Goal: Task Accomplishment & Management: Use online tool/utility

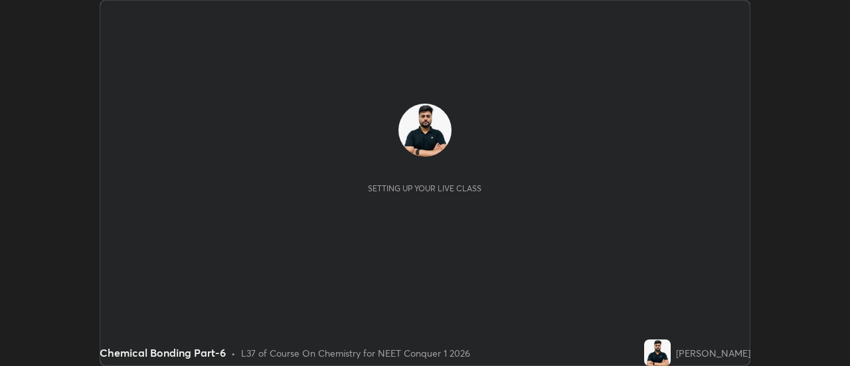
scroll to position [366, 849]
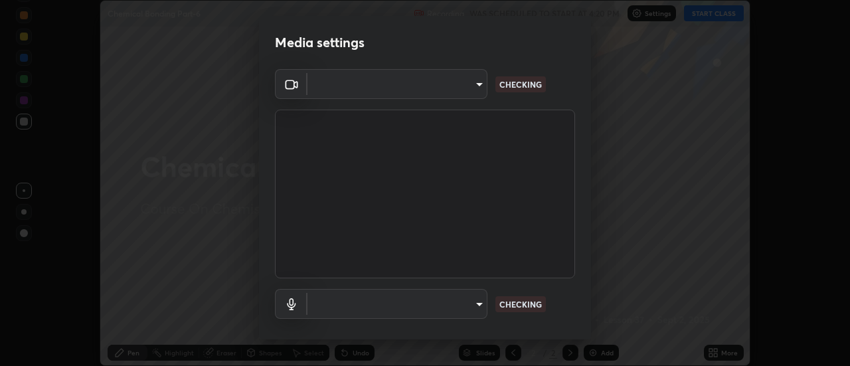
type input "e2aa400b7bb40988937289f1826270d99bb774d75893401bafd8ee5ef144e594"
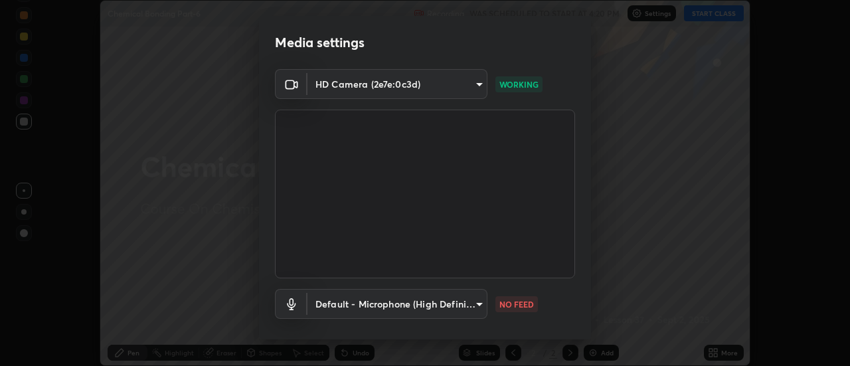
click at [348, 308] on body "Erase all Chemical Bonding Part-6 Recording WAS SCHEDULED TO START AT 4:20 PM S…" at bounding box center [425, 183] width 850 height 366
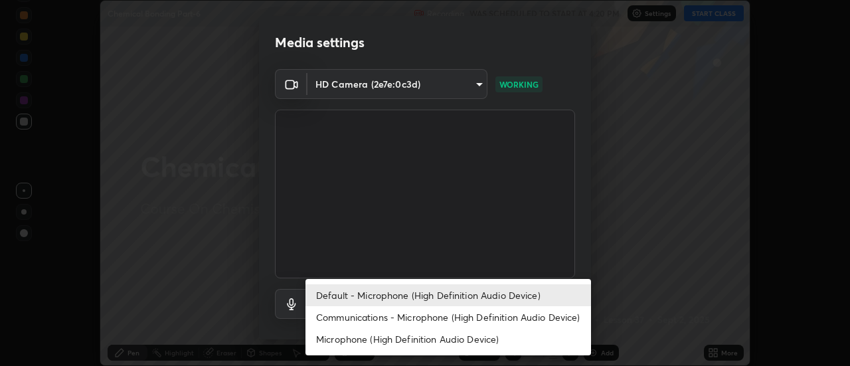
click at [351, 319] on li "Communications - Microphone (High Definition Audio Device)" at bounding box center [448, 317] width 286 height 22
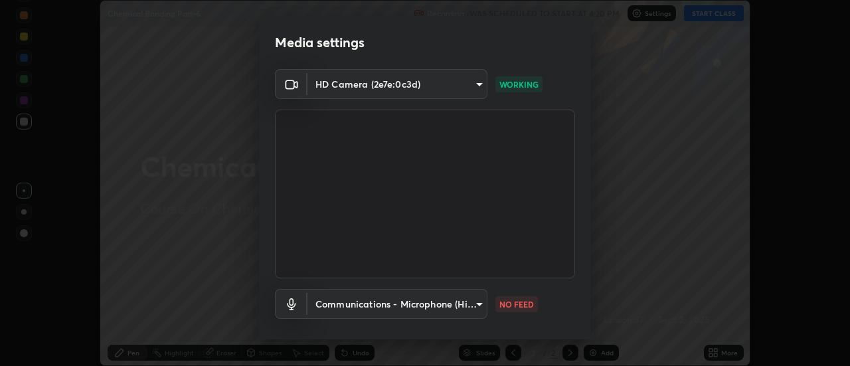
click at [352, 305] on body "Erase all Chemical Bonding Part-6 Recording WAS SCHEDULED TO START AT 4:20 PM S…" at bounding box center [425, 183] width 850 height 366
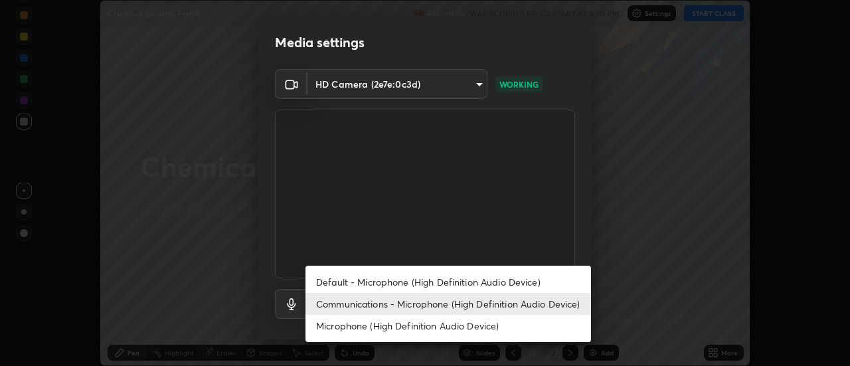
click at [339, 282] on li "Default - Microphone (High Definition Audio Device)" at bounding box center [448, 282] width 286 height 22
type input "default"
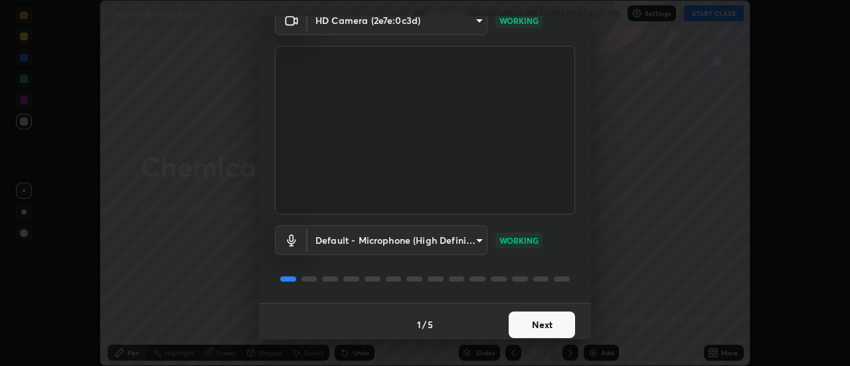
scroll to position [70, 0]
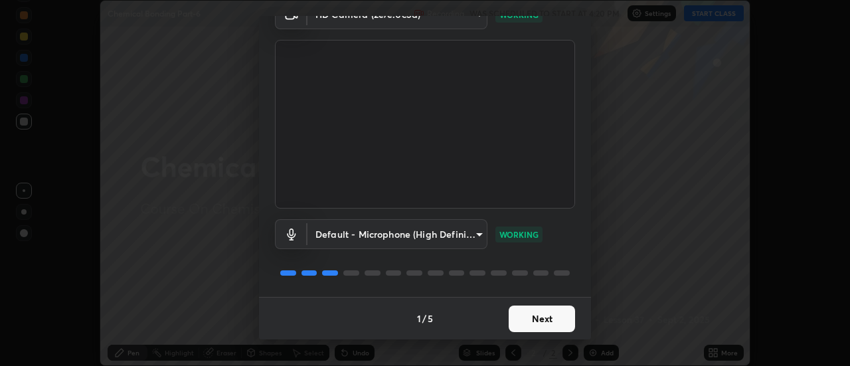
click at [561, 317] on button "Next" at bounding box center [542, 318] width 66 height 27
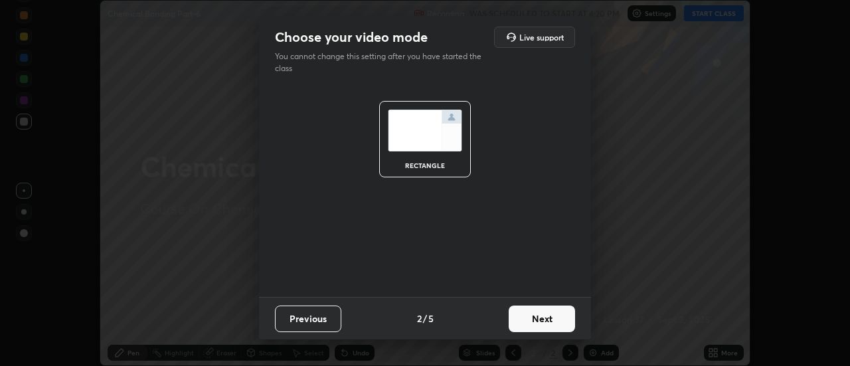
click at [565, 317] on button "Next" at bounding box center [542, 318] width 66 height 27
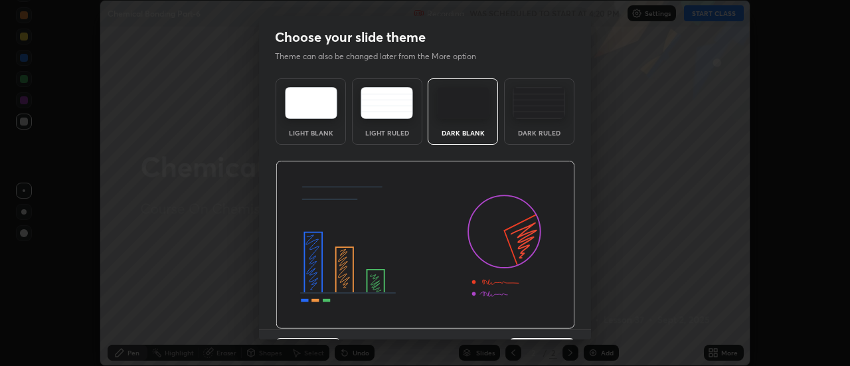
scroll to position [33, 0]
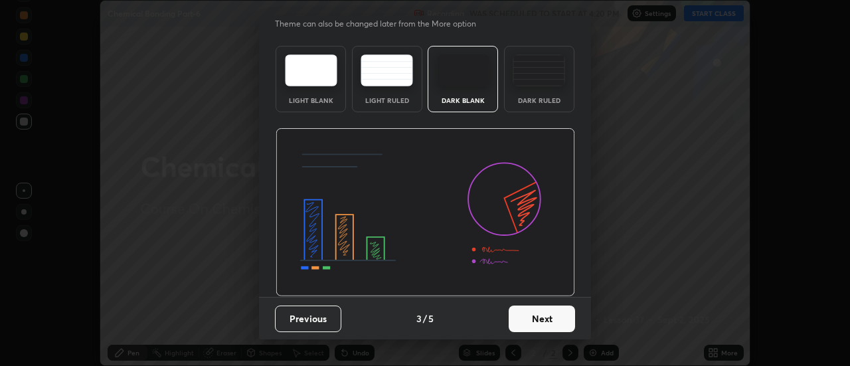
click at [562, 317] on button "Next" at bounding box center [542, 318] width 66 height 27
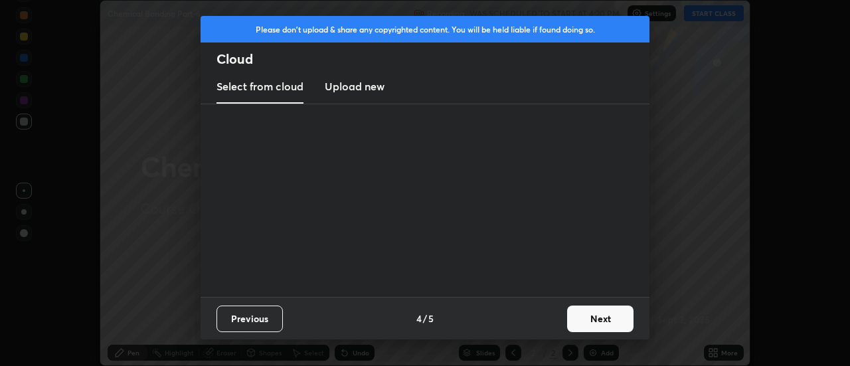
scroll to position [0, 0]
click at [568, 317] on button "Next" at bounding box center [600, 318] width 66 height 27
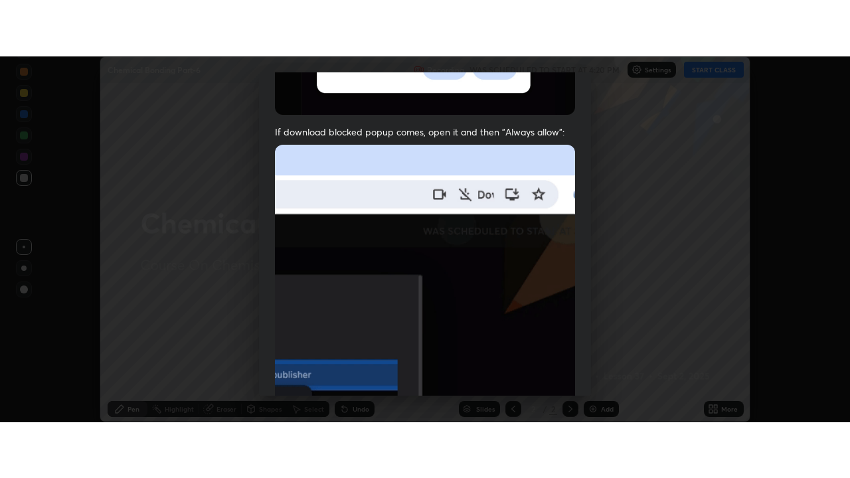
scroll to position [341, 0]
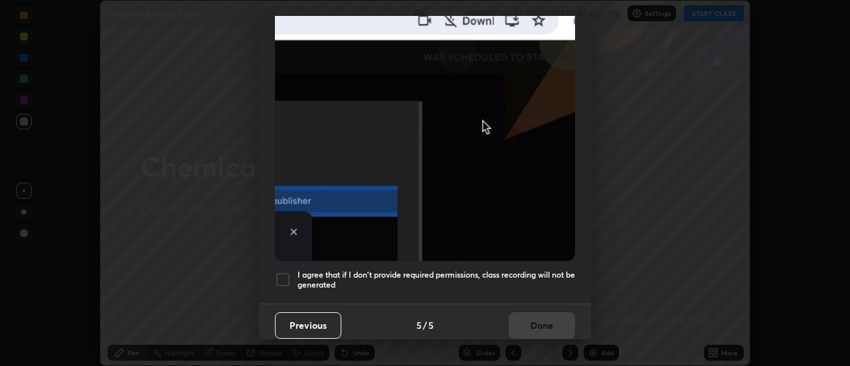
click at [288, 275] on div at bounding box center [283, 280] width 16 height 16
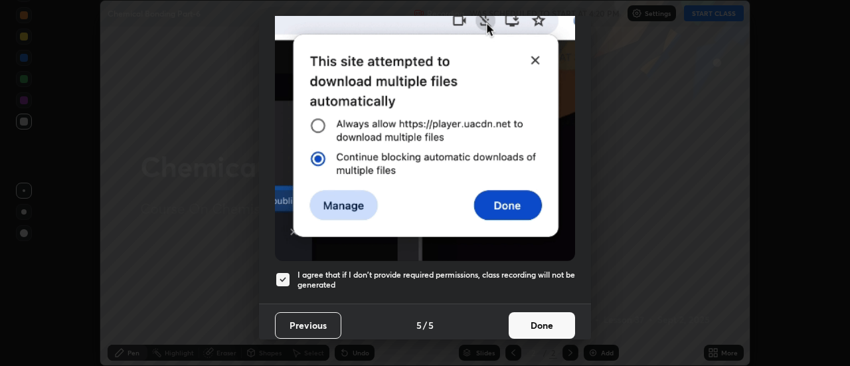
click at [551, 317] on button "Done" at bounding box center [542, 325] width 66 height 27
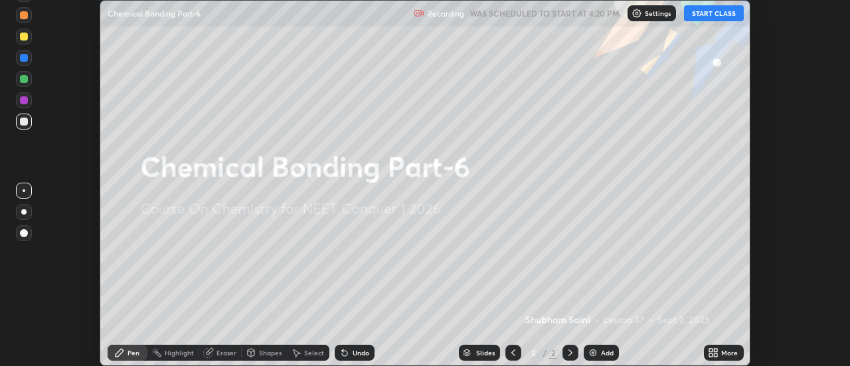
click at [727, 355] on div "More" at bounding box center [729, 352] width 17 height 7
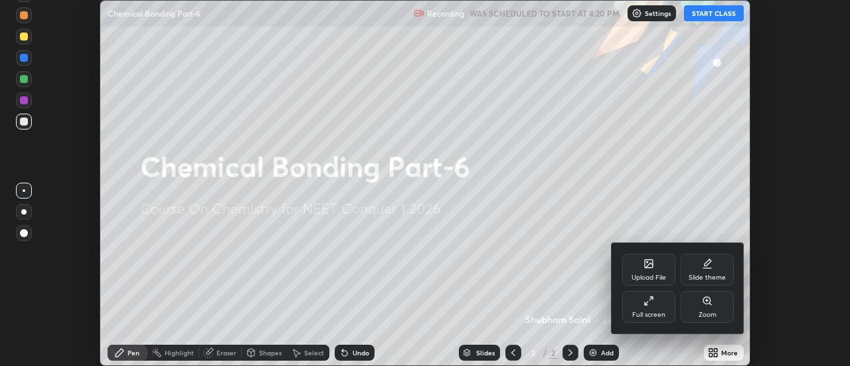
click at [646, 307] on div "Full screen" at bounding box center [648, 307] width 53 height 32
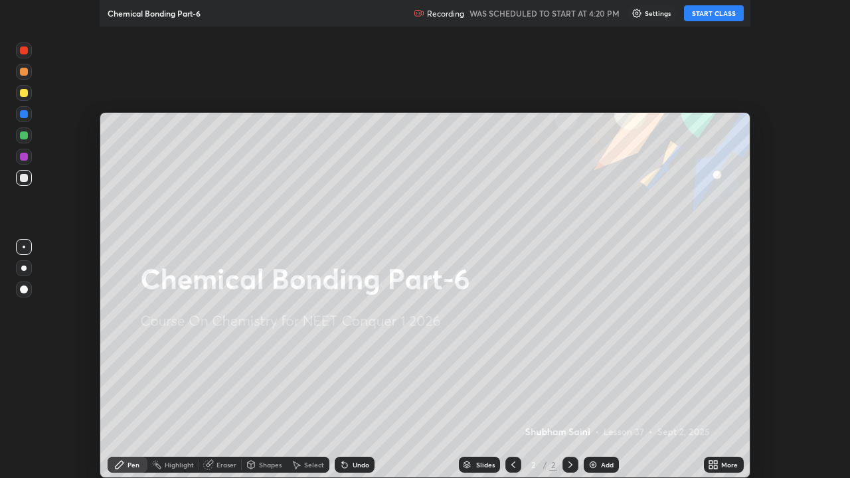
scroll to position [478, 850]
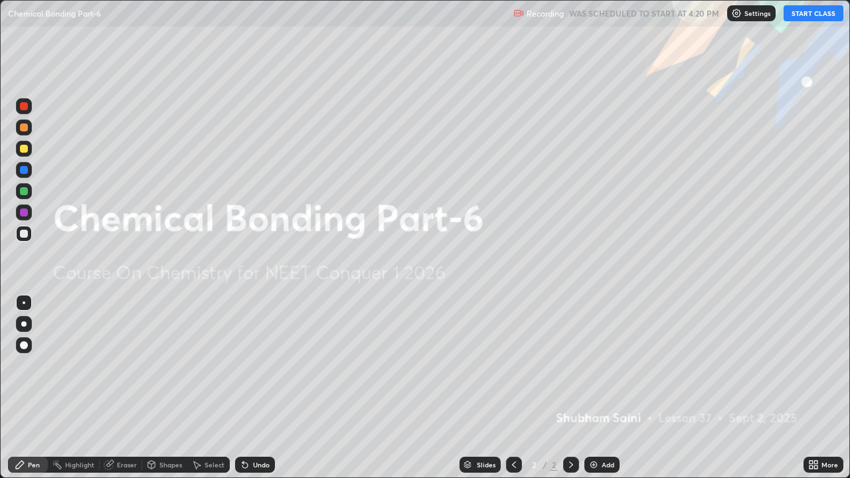
click at [809, 13] on button "START CLASS" at bounding box center [814, 13] width 60 height 16
click at [598, 365] on img at bounding box center [593, 465] width 11 height 11
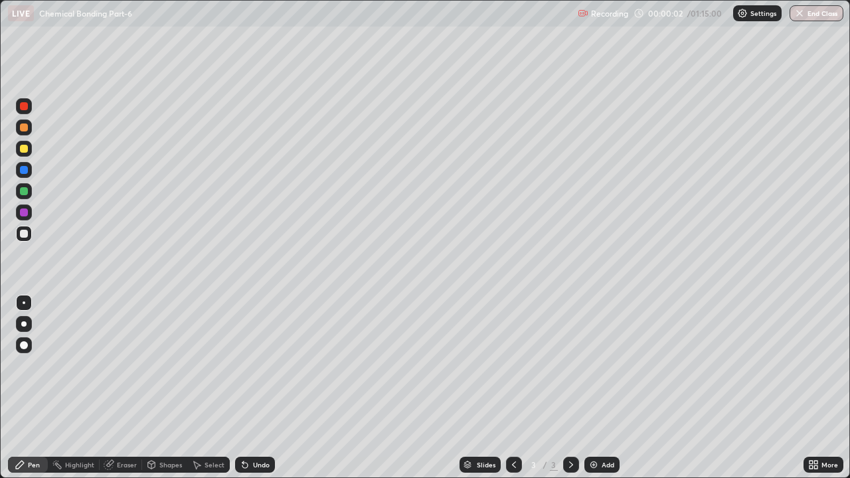
click at [24, 324] on div at bounding box center [23, 323] width 5 height 5
click at [24, 143] on div at bounding box center [24, 149] width 16 height 16
click at [258, 365] on div "Undo" at bounding box center [255, 465] width 40 height 16
click at [261, 365] on div "Undo" at bounding box center [261, 465] width 17 height 7
click at [262, 365] on div "Undo" at bounding box center [255, 465] width 40 height 16
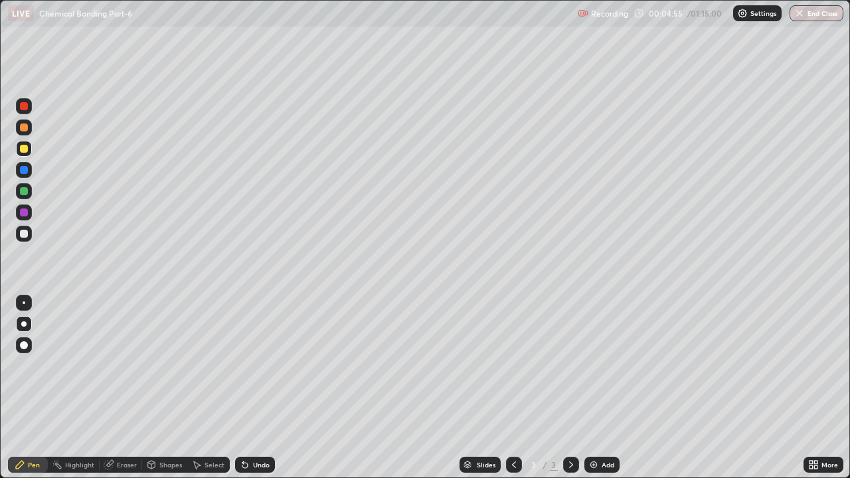
click at [260, 365] on div "Undo" at bounding box center [261, 465] width 17 height 7
click at [25, 234] on div at bounding box center [24, 234] width 8 height 8
click at [160, 365] on div "Shapes" at bounding box center [164, 465] width 45 height 16
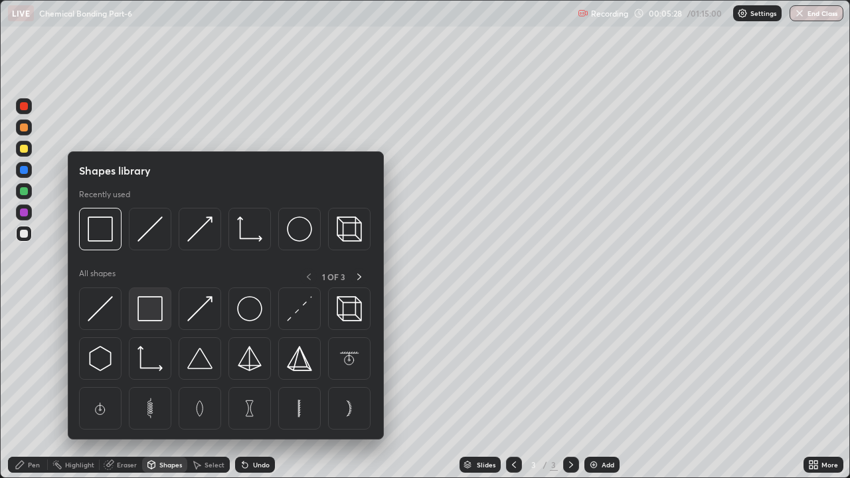
click at [149, 309] on img at bounding box center [149, 308] width 25 height 25
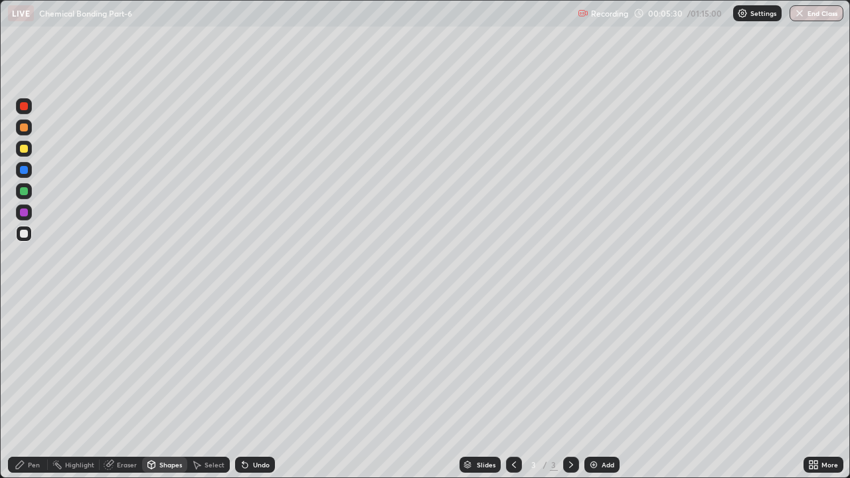
click at [32, 365] on div "Pen" at bounding box center [28, 465] width 40 height 16
click at [25, 195] on div at bounding box center [24, 191] width 8 height 8
click at [597, 365] on img at bounding box center [593, 465] width 11 height 11
click at [21, 148] on div at bounding box center [24, 149] width 8 height 8
click at [161, 365] on div "Shapes" at bounding box center [164, 465] width 45 height 16
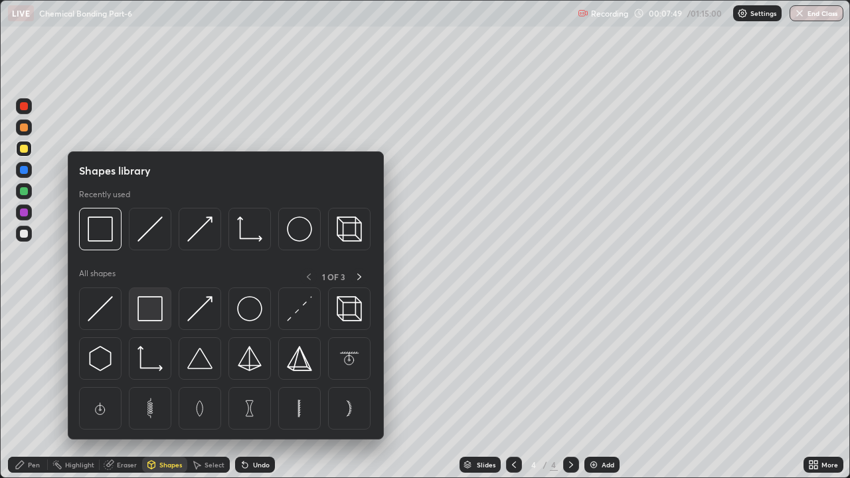
click at [141, 308] on img at bounding box center [149, 308] width 25 height 25
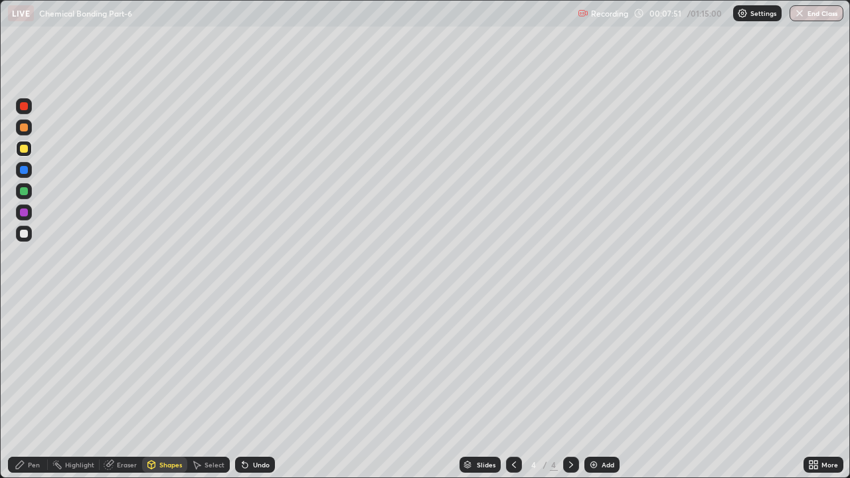
click at [26, 126] on div at bounding box center [24, 128] width 8 height 8
click at [262, 365] on div "Undo" at bounding box center [255, 465] width 40 height 16
click at [21, 365] on icon at bounding box center [20, 465] width 11 height 11
click at [161, 365] on div "Shapes" at bounding box center [170, 465] width 23 height 7
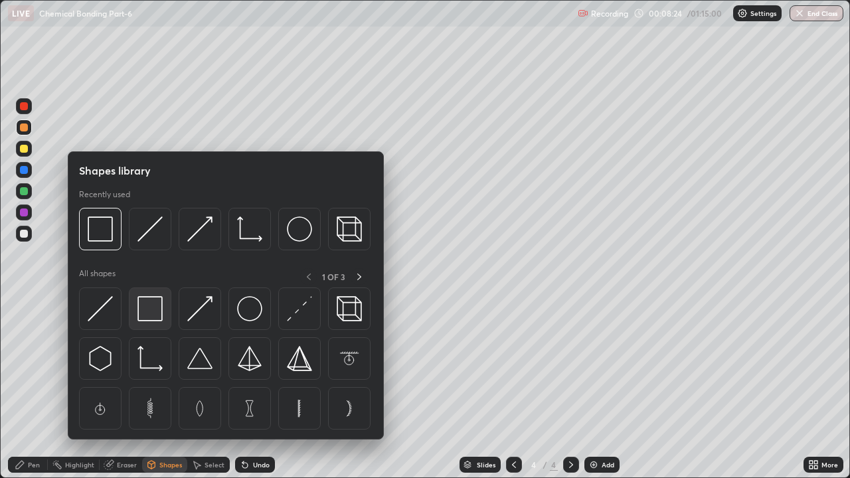
click at [148, 317] on img at bounding box center [149, 308] width 25 height 25
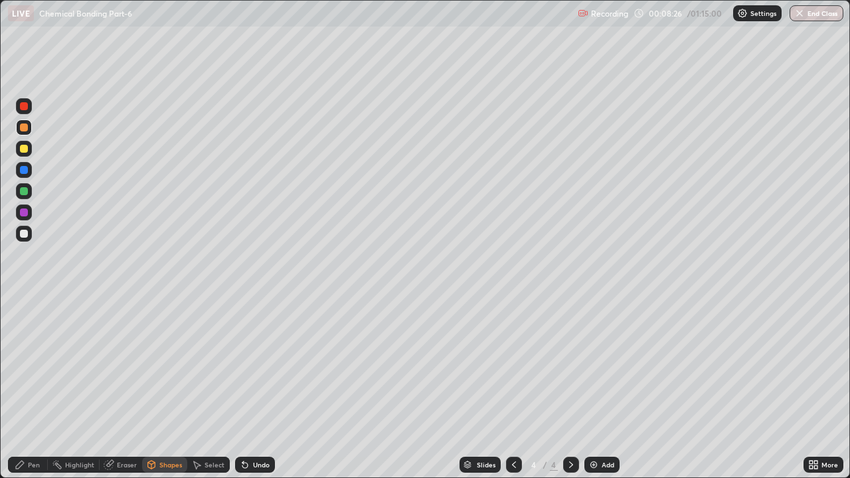
click at [20, 365] on icon at bounding box center [20, 465] width 11 height 11
click at [23, 193] on div at bounding box center [24, 191] width 8 height 8
click at [158, 365] on div "Shapes" at bounding box center [164, 465] width 45 height 16
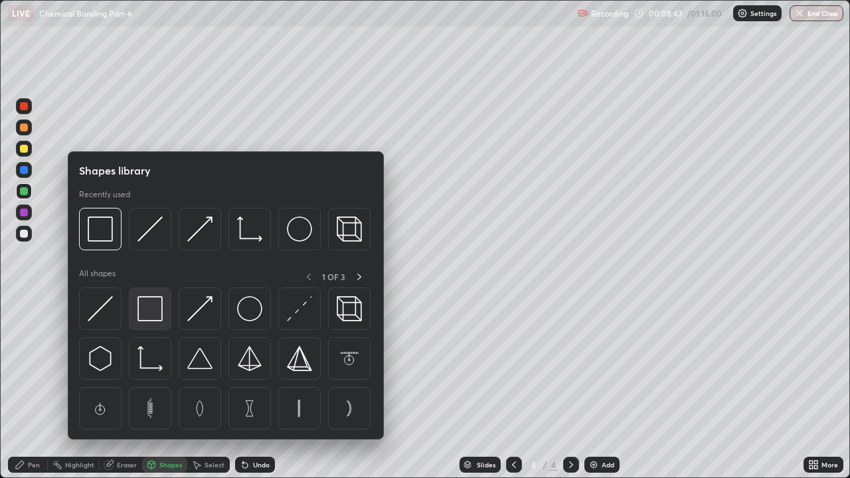
click at [151, 311] on img at bounding box center [149, 308] width 25 height 25
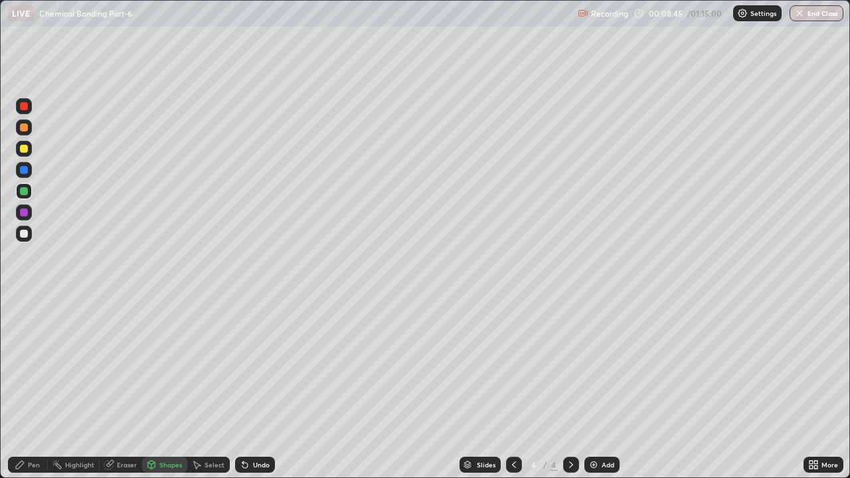
click at [26, 365] on div "Pen" at bounding box center [28, 465] width 40 height 16
click at [602, 365] on div "Add" at bounding box center [608, 465] width 13 height 7
click at [27, 145] on div at bounding box center [24, 149] width 16 height 16
click at [253, 365] on div "Undo" at bounding box center [261, 465] width 17 height 7
click at [267, 365] on div "Undo" at bounding box center [261, 465] width 17 height 7
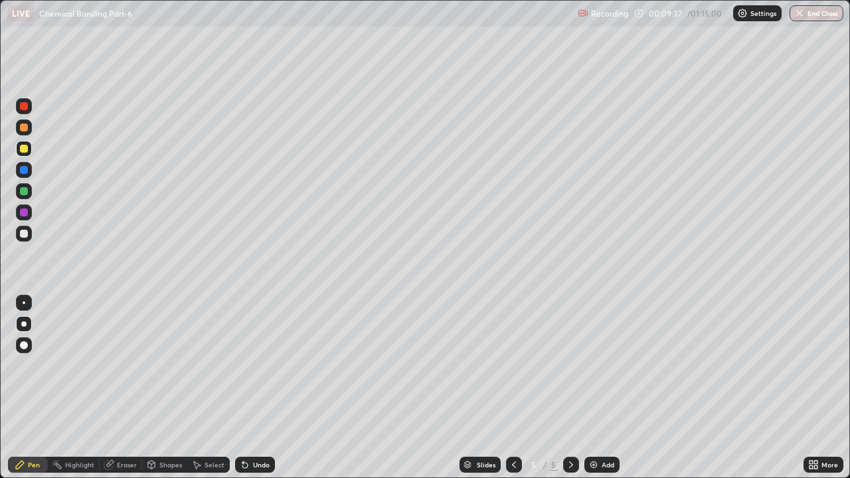
click at [260, 365] on div "Undo" at bounding box center [261, 465] width 17 height 7
click at [253, 365] on div "Undo" at bounding box center [261, 465] width 17 height 7
click at [256, 365] on div "Undo" at bounding box center [261, 465] width 17 height 7
click at [257, 365] on div "Undo" at bounding box center [261, 465] width 17 height 7
click at [256, 365] on div "Undo" at bounding box center [255, 465] width 40 height 16
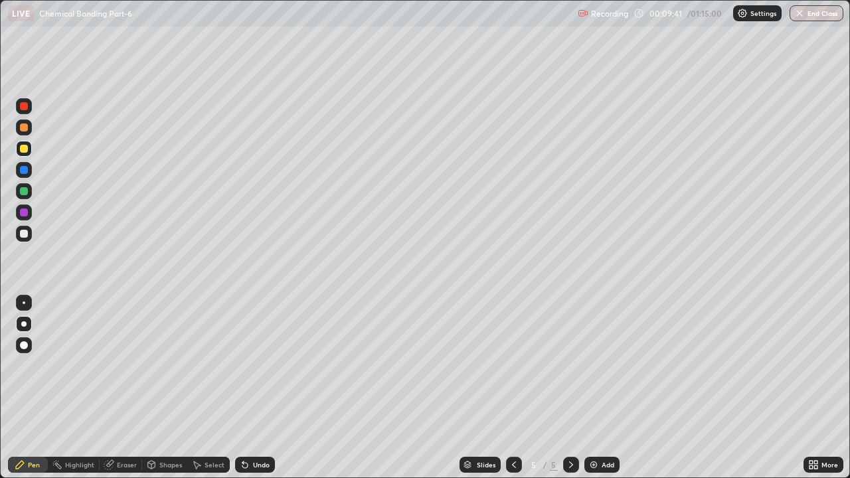
click at [259, 365] on div "Undo" at bounding box center [261, 465] width 17 height 7
click at [261, 365] on div "Undo" at bounding box center [261, 465] width 17 height 7
click at [258, 365] on div "Undo" at bounding box center [255, 465] width 40 height 16
click at [260, 365] on div "Undo" at bounding box center [261, 465] width 17 height 7
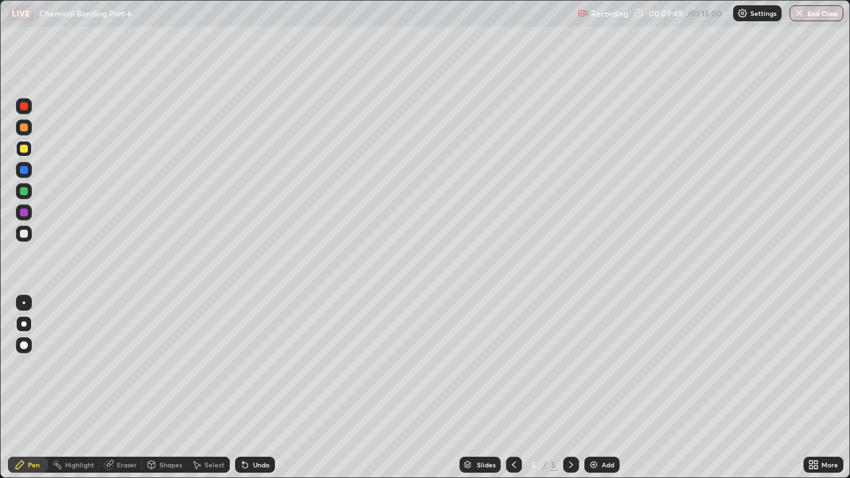
click at [264, 365] on div "Undo" at bounding box center [261, 465] width 17 height 7
click at [257, 365] on div "Undo" at bounding box center [261, 465] width 17 height 7
click at [604, 365] on div "Add" at bounding box center [601, 465] width 35 height 16
click at [261, 365] on div "Undo" at bounding box center [255, 465] width 40 height 16
click at [263, 365] on div "Undo" at bounding box center [261, 465] width 17 height 7
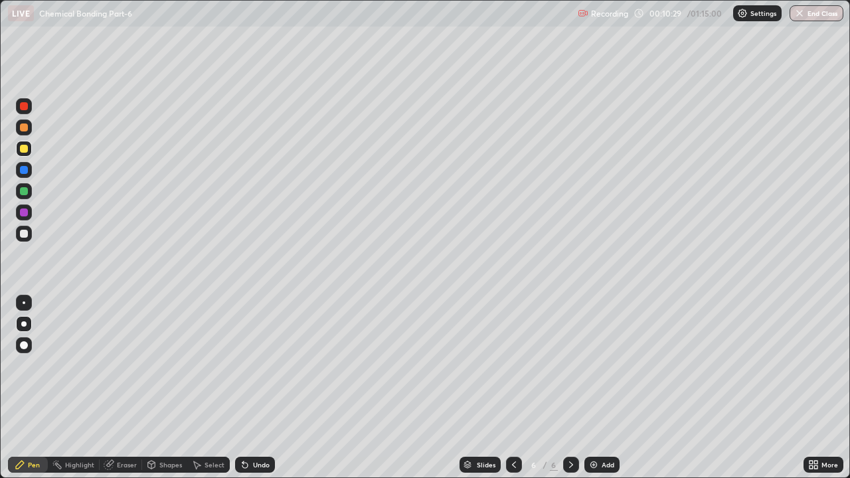
click at [269, 365] on div "Undo" at bounding box center [255, 465] width 40 height 16
click at [271, 365] on div "Undo" at bounding box center [255, 465] width 40 height 16
click at [259, 365] on div "Undo" at bounding box center [261, 465] width 17 height 7
click at [513, 365] on icon at bounding box center [514, 465] width 11 height 11
click at [20, 126] on div at bounding box center [24, 128] width 8 height 8
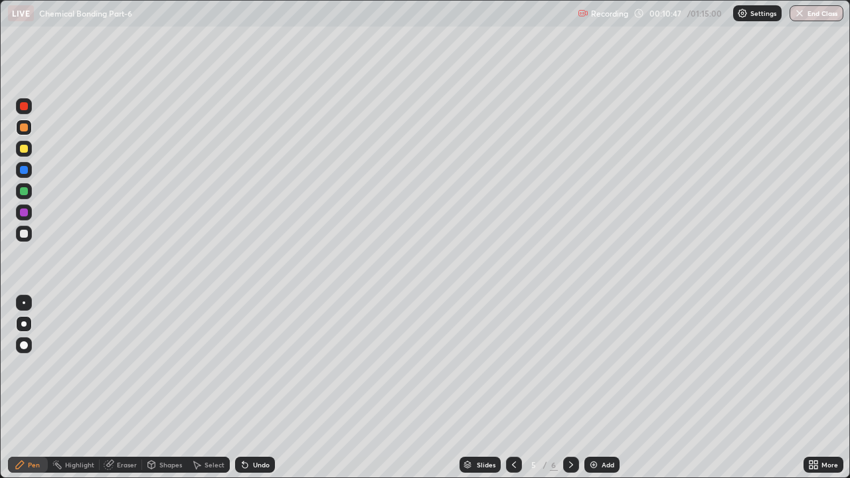
click at [256, 365] on div "Undo" at bounding box center [255, 465] width 40 height 16
click at [261, 365] on div "Undo" at bounding box center [261, 465] width 17 height 7
click at [26, 146] on div at bounding box center [24, 149] width 8 height 8
click at [29, 230] on div at bounding box center [24, 234] width 16 height 16
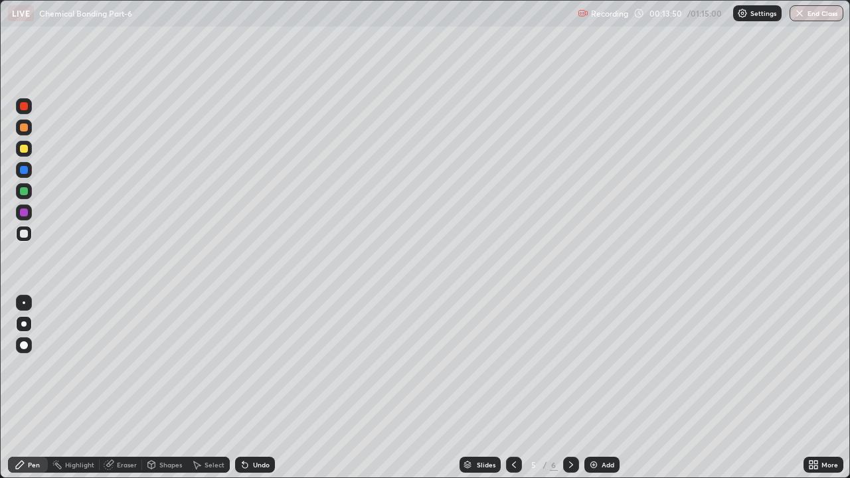
click at [267, 365] on div "Undo" at bounding box center [261, 465] width 17 height 7
click at [272, 365] on div "Undo" at bounding box center [255, 465] width 40 height 16
click at [563, 365] on div at bounding box center [571, 465] width 16 height 16
click at [268, 365] on div "Undo" at bounding box center [255, 465] width 40 height 16
click at [513, 365] on icon at bounding box center [514, 465] width 11 height 11
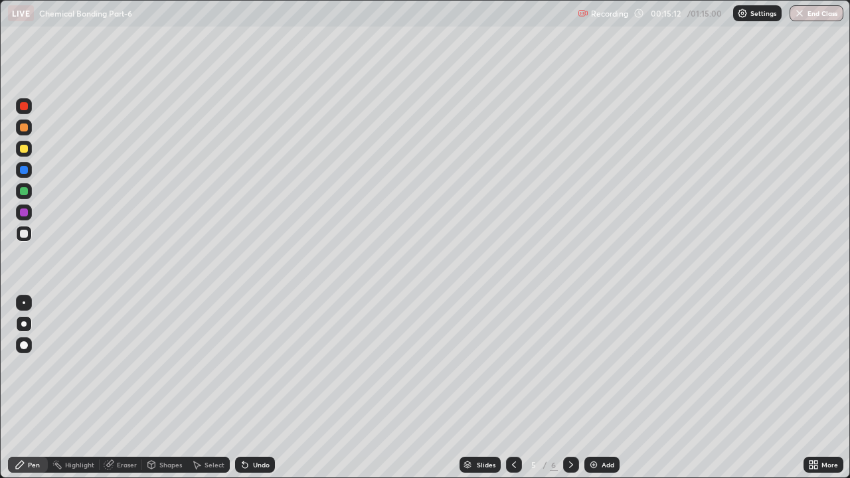
click at [570, 365] on icon at bounding box center [571, 465] width 11 height 11
click at [266, 365] on div "Undo" at bounding box center [261, 465] width 17 height 7
click at [260, 365] on div "Undo" at bounding box center [261, 465] width 17 height 7
click at [261, 365] on div "Undo" at bounding box center [261, 465] width 17 height 7
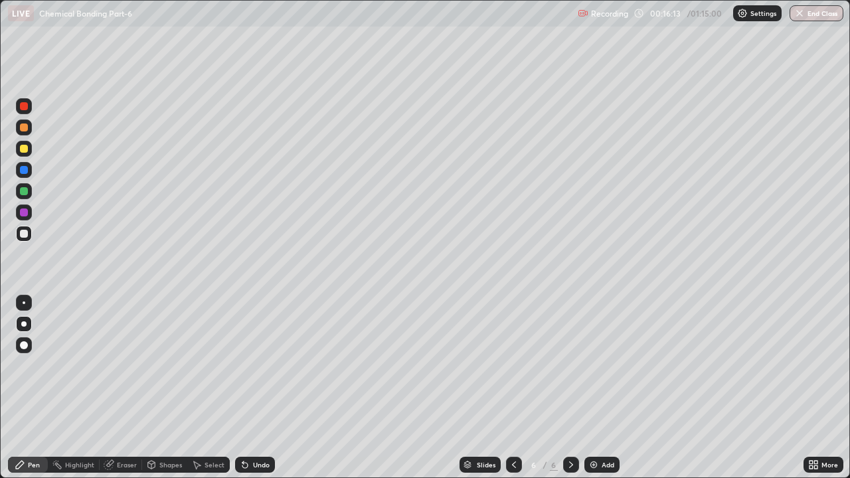
click at [264, 365] on div "Undo" at bounding box center [261, 465] width 17 height 7
click at [266, 365] on div "Undo" at bounding box center [261, 465] width 17 height 7
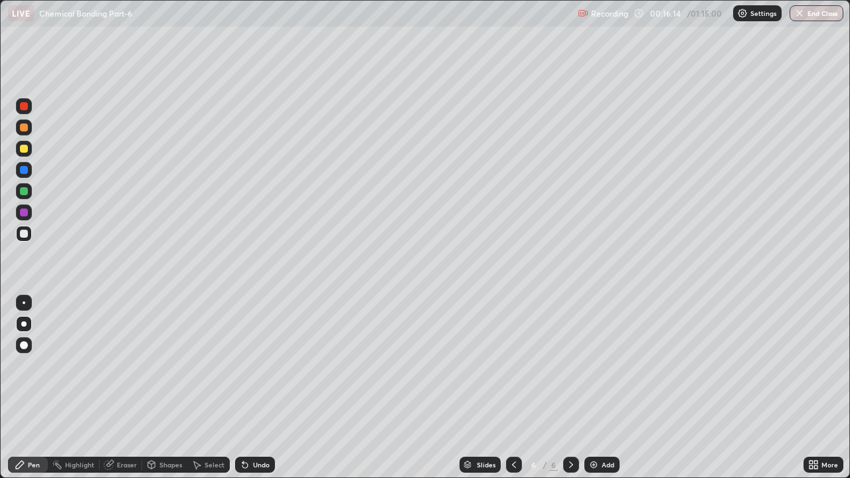
click at [269, 365] on div "Undo" at bounding box center [255, 465] width 40 height 16
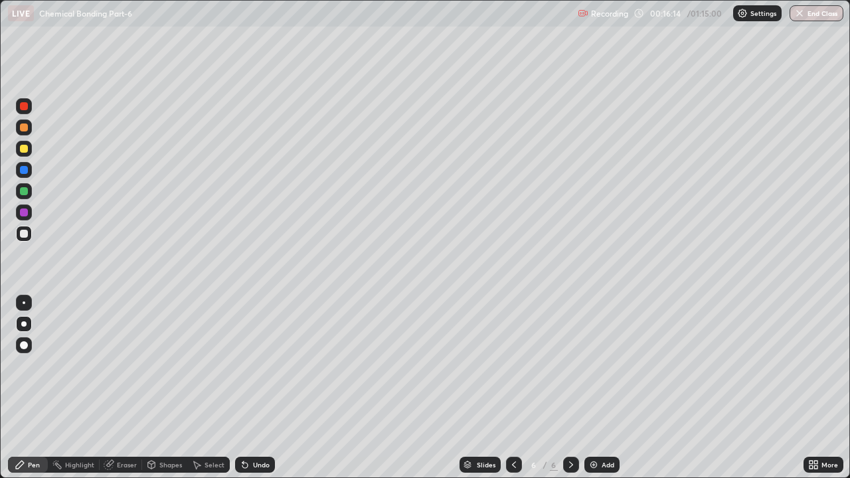
click at [266, 365] on div "Undo" at bounding box center [261, 465] width 17 height 7
click at [265, 365] on div "Undo" at bounding box center [261, 465] width 17 height 7
click at [266, 365] on div "Undo" at bounding box center [255, 465] width 40 height 16
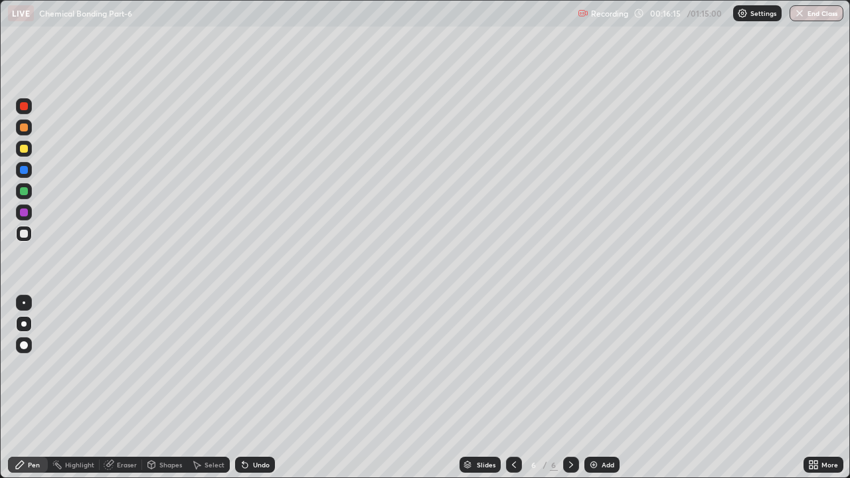
click at [271, 365] on div "Undo" at bounding box center [255, 465] width 40 height 16
click at [22, 171] on div at bounding box center [24, 170] width 8 height 8
click at [511, 365] on icon at bounding box center [514, 465] width 11 height 11
click at [513, 365] on icon at bounding box center [514, 465] width 11 height 11
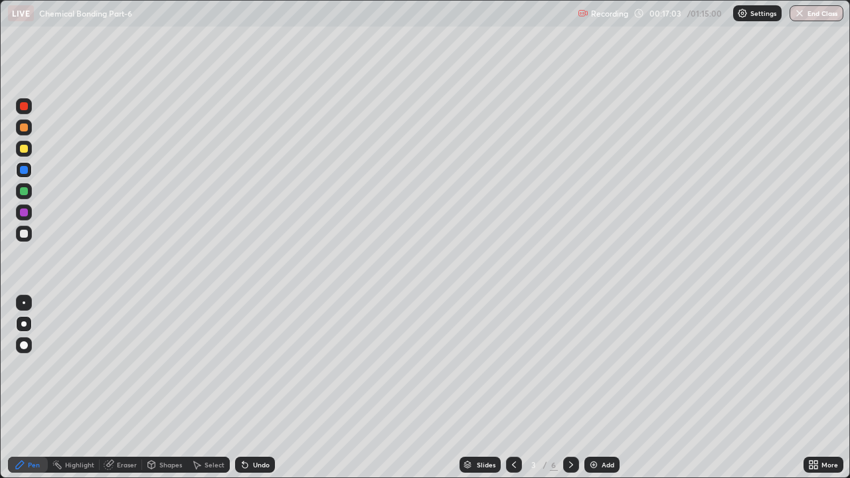
click at [260, 365] on div "Undo" at bounding box center [261, 465] width 17 height 7
click at [569, 365] on icon at bounding box center [571, 465] width 11 height 11
click at [568, 365] on icon at bounding box center [571, 465] width 11 height 11
click at [569, 365] on icon at bounding box center [571, 465] width 11 height 11
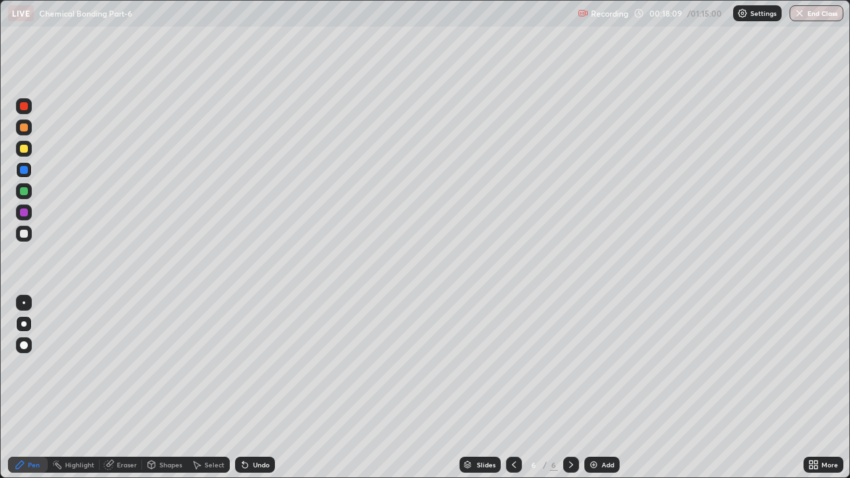
click at [513, 365] on icon at bounding box center [514, 465] width 4 height 7
click at [513, 365] on icon at bounding box center [514, 465] width 11 height 11
click at [570, 365] on icon at bounding box center [571, 465] width 11 height 11
click at [515, 365] on icon at bounding box center [514, 465] width 11 height 11
click at [570, 365] on icon at bounding box center [571, 465] width 11 height 11
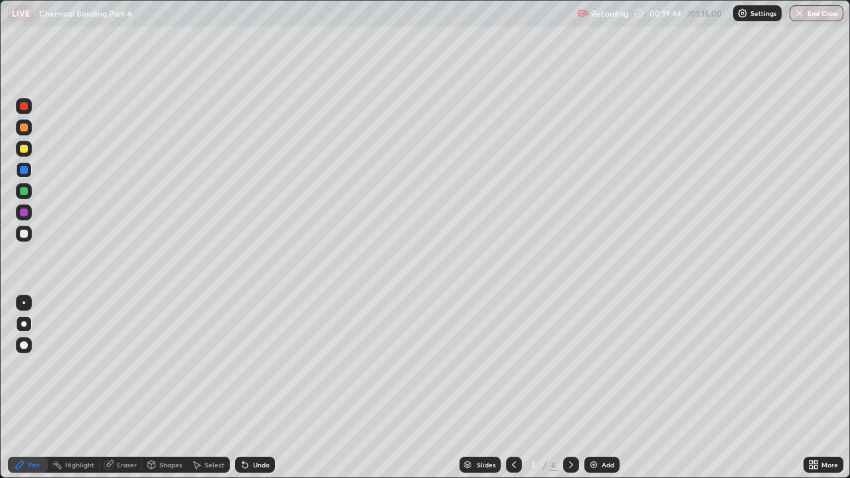
click at [570, 365] on icon at bounding box center [571, 465] width 11 height 11
click at [266, 365] on div "Undo" at bounding box center [261, 465] width 17 height 7
click at [256, 365] on div "Undo" at bounding box center [261, 465] width 17 height 7
click at [255, 365] on div "Undo" at bounding box center [261, 465] width 17 height 7
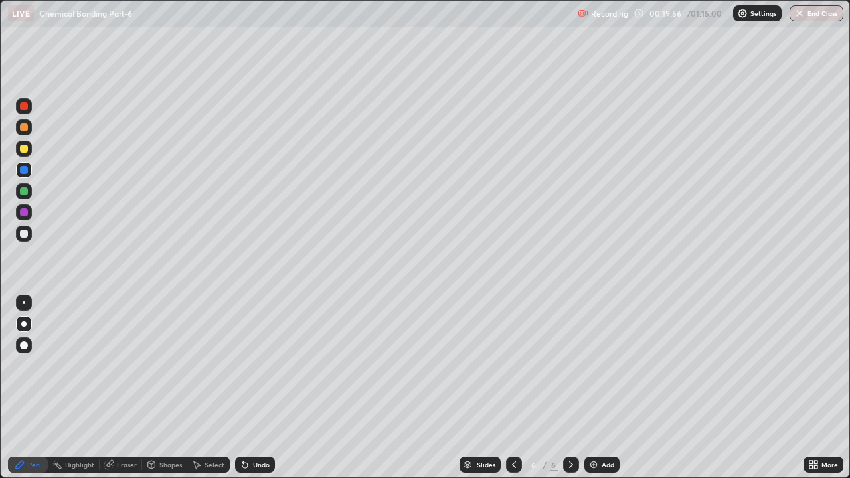
click at [258, 365] on div "Undo" at bounding box center [261, 465] width 17 height 7
click at [261, 365] on div "Undo" at bounding box center [261, 465] width 17 height 7
click at [265, 365] on div "Undo" at bounding box center [261, 465] width 17 height 7
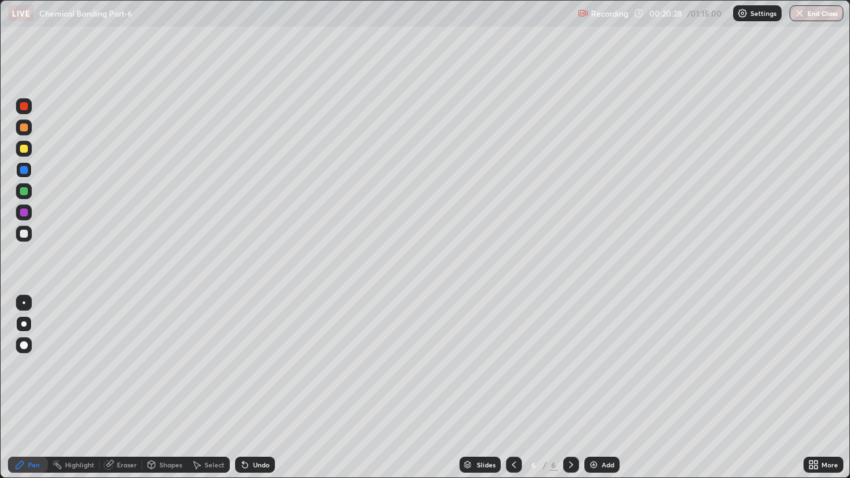
click at [786, 365] on div "Slides 6 / 6 Add" at bounding box center [539, 465] width 529 height 27
click at [607, 365] on div "Add" at bounding box center [608, 465] width 13 height 7
click at [24, 146] on div at bounding box center [24, 149] width 8 height 8
click at [260, 365] on div "Undo" at bounding box center [255, 465] width 40 height 16
click at [266, 365] on div "Undo" at bounding box center [261, 465] width 17 height 7
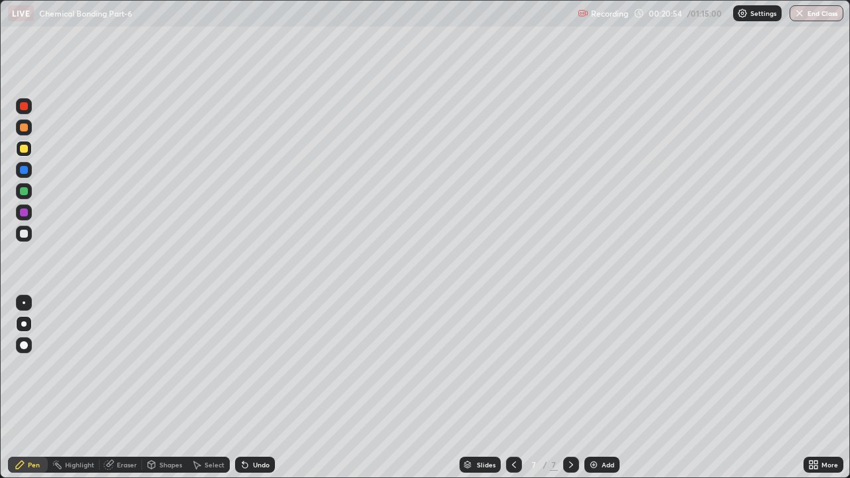
click at [263, 365] on div "Undo" at bounding box center [261, 465] width 17 height 7
click at [251, 365] on div "Undo" at bounding box center [255, 465] width 40 height 16
click at [258, 365] on div "Undo" at bounding box center [261, 465] width 17 height 7
click at [260, 365] on div "Undo" at bounding box center [255, 465] width 40 height 16
click at [255, 365] on div "Undo" at bounding box center [261, 465] width 17 height 7
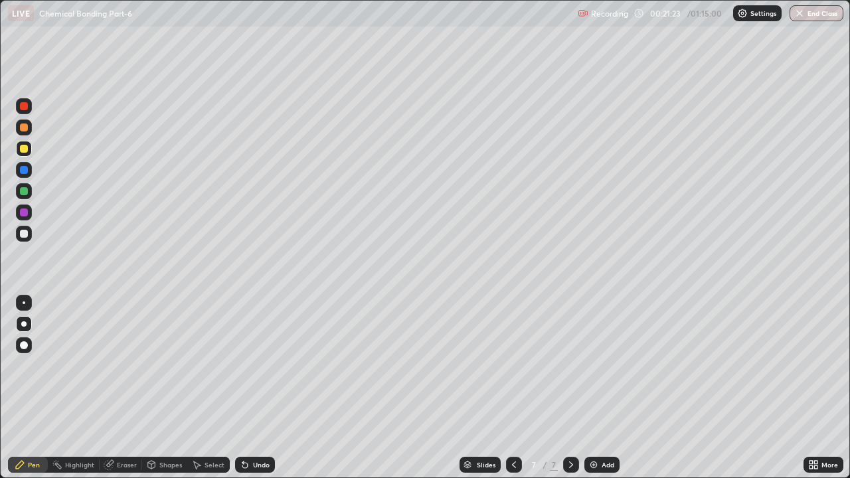
click at [254, 365] on div "Undo" at bounding box center [255, 465] width 40 height 16
click at [22, 212] on div at bounding box center [24, 213] width 8 height 8
click at [507, 365] on div at bounding box center [514, 465] width 16 height 16
click at [512, 365] on icon at bounding box center [514, 465] width 4 height 7
click at [513, 365] on icon at bounding box center [514, 465] width 11 height 11
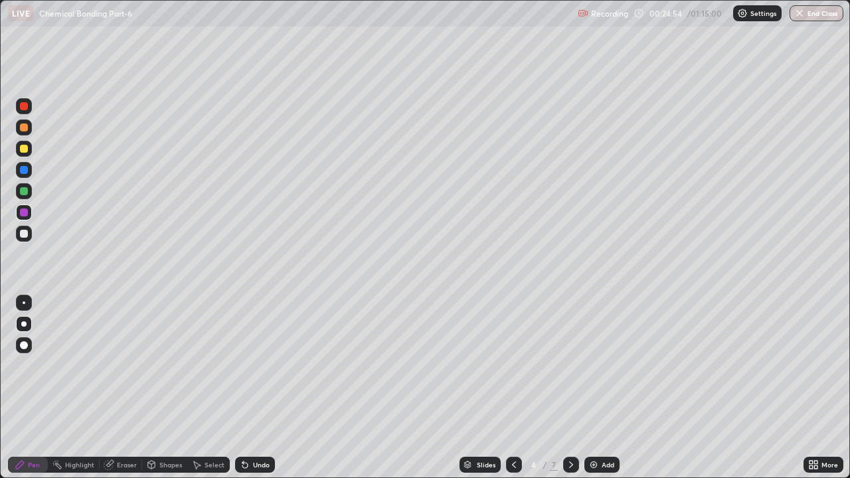
click at [568, 365] on icon at bounding box center [571, 465] width 11 height 11
click at [570, 365] on icon at bounding box center [571, 465] width 11 height 11
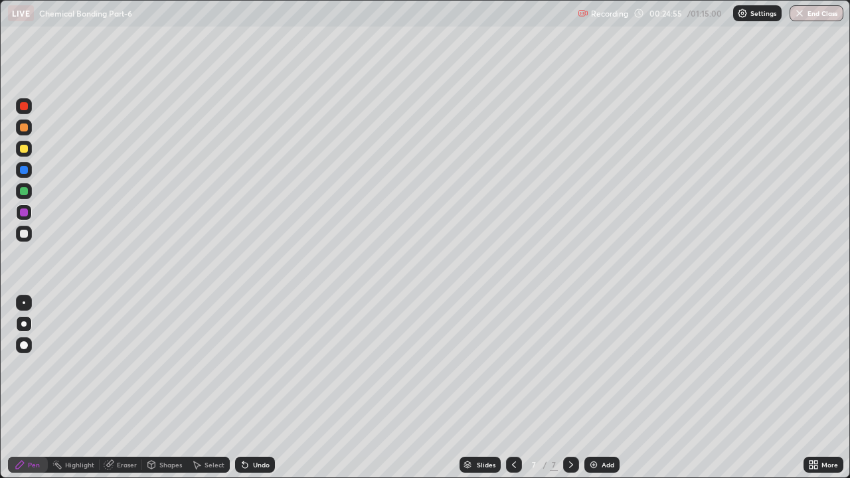
click at [605, 365] on div "Add" at bounding box center [608, 465] width 13 height 7
click at [23, 151] on div at bounding box center [24, 149] width 8 height 8
click at [25, 191] on div at bounding box center [24, 191] width 8 height 8
click at [21, 130] on div at bounding box center [24, 128] width 8 height 8
click at [163, 365] on div "Shapes" at bounding box center [170, 465] width 23 height 7
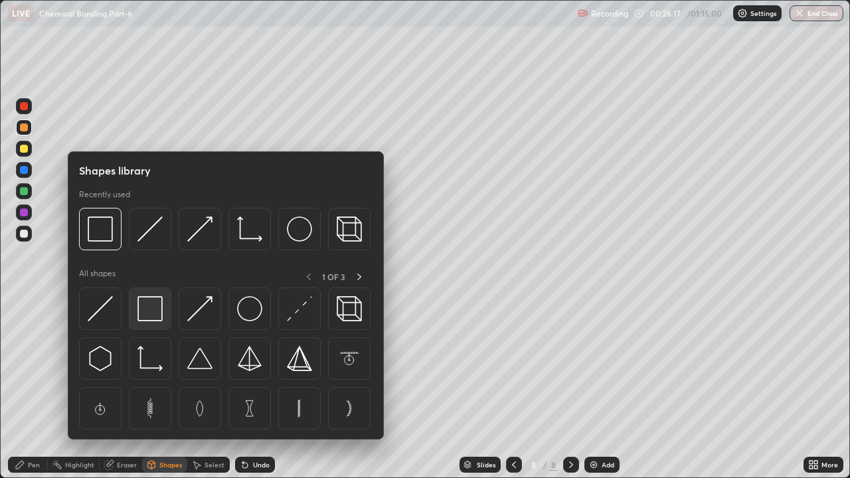
click at [141, 302] on img at bounding box center [149, 308] width 25 height 25
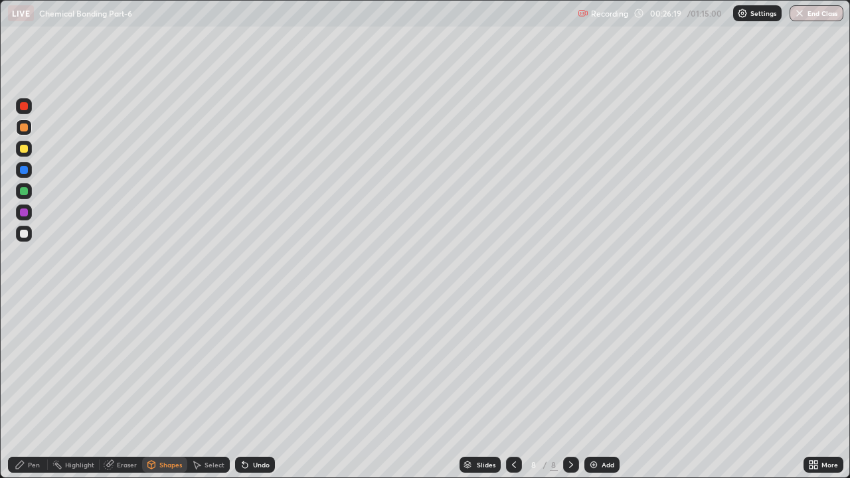
click at [27, 365] on div "Pen" at bounding box center [28, 465] width 40 height 16
click at [259, 365] on div "Undo" at bounding box center [261, 465] width 17 height 7
click at [267, 365] on div "Undo" at bounding box center [261, 465] width 17 height 7
click at [22, 234] on div at bounding box center [24, 234] width 8 height 8
click at [25, 127] on div at bounding box center [24, 128] width 8 height 8
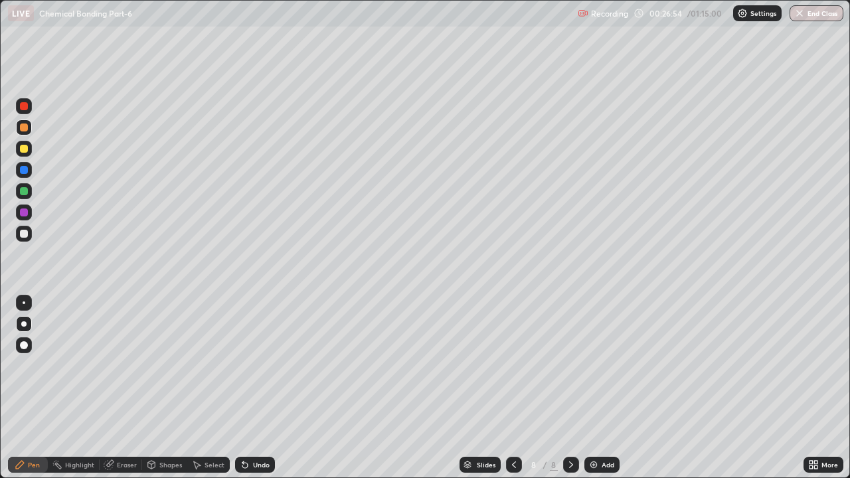
click at [29, 233] on div at bounding box center [24, 234] width 16 height 16
click at [256, 365] on div "Undo" at bounding box center [261, 465] width 17 height 7
click at [257, 365] on div "Undo" at bounding box center [261, 465] width 17 height 7
click at [258, 365] on div "Undo" at bounding box center [261, 465] width 17 height 7
click at [23, 124] on div at bounding box center [24, 128] width 8 height 8
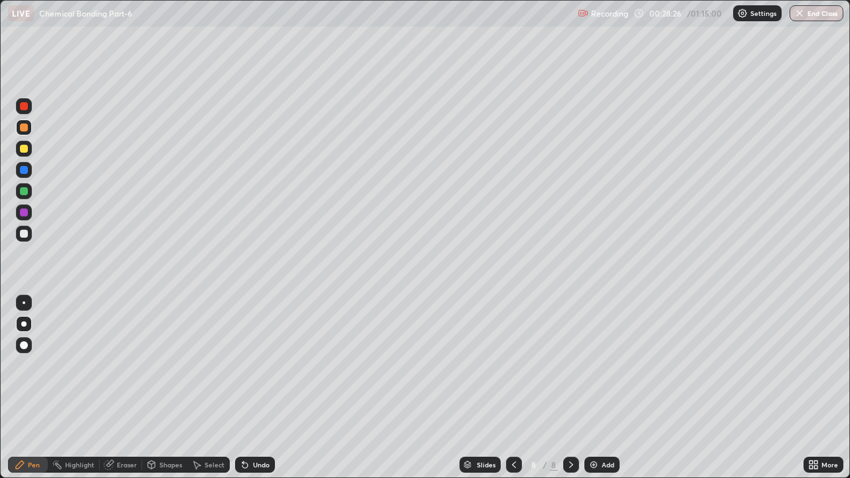
click at [23, 212] on div at bounding box center [24, 213] width 8 height 8
click at [263, 365] on div "Undo" at bounding box center [255, 465] width 40 height 16
click at [263, 365] on div "Undo" at bounding box center [261, 465] width 17 height 7
click at [264, 365] on div "Undo" at bounding box center [261, 465] width 17 height 7
click at [258, 365] on div "Undo" at bounding box center [255, 465] width 40 height 16
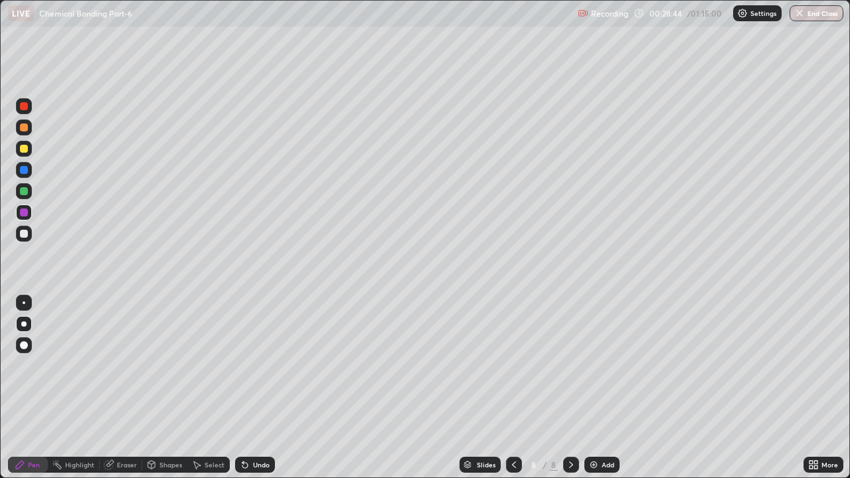
click at [24, 236] on div at bounding box center [24, 234] width 8 height 8
click at [258, 365] on div "Undo" at bounding box center [261, 465] width 17 height 7
click at [260, 365] on div "Undo" at bounding box center [261, 465] width 17 height 7
click at [261, 365] on div "Undo" at bounding box center [261, 465] width 17 height 7
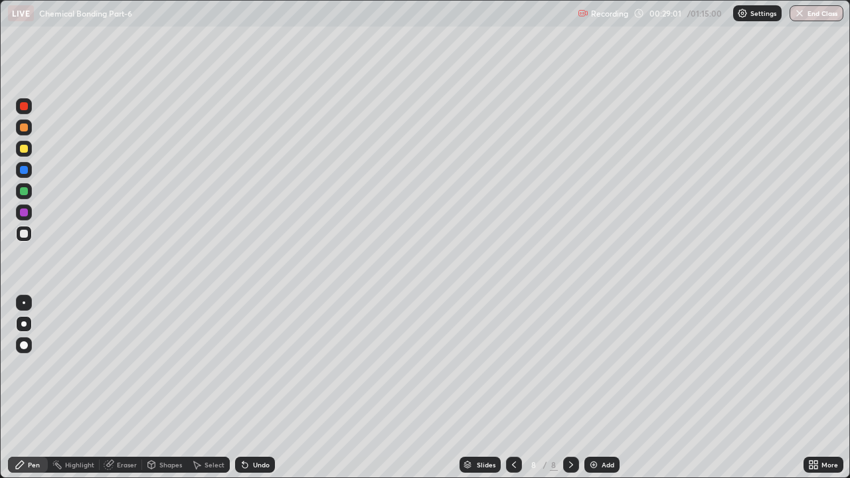
click at [27, 151] on div at bounding box center [24, 149] width 8 height 8
click at [593, 365] on img at bounding box center [593, 465] width 11 height 11
click at [270, 365] on div "Undo" at bounding box center [255, 465] width 40 height 16
click at [266, 365] on div "Undo" at bounding box center [255, 465] width 40 height 16
click at [265, 365] on div "Undo" at bounding box center [261, 465] width 17 height 7
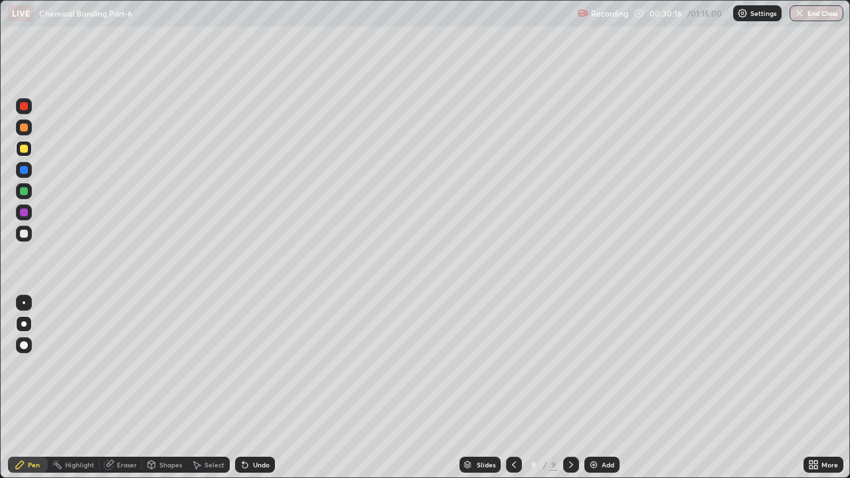
click at [261, 365] on div "Undo" at bounding box center [255, 465] width 40 height 16
click at [606, 365] on div "Add" at bounding box center [608, 465] width 13 height 7
click at [24, 128] on div at bounding box center [24, 128] width 8 height 8
click at [253, 365] on div "Undo" at bounding box center [261, 465] width 17 height 7
click at [263, 365] on div "Undo" at bounding box center [261, 465] width 17 height 7
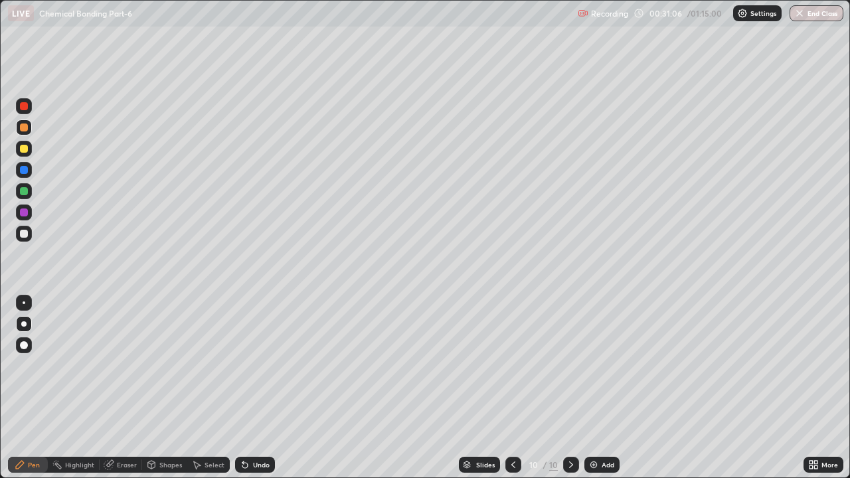
click at [266, 365] on div "Undo" at bounding box center [261, 465] width 17 height 7
click at [270, 365] on div "Undo" at bounding box center [255, 465] width 40 height 16
click at [162, 365] on div "Shapes" at bounding box center [170, 465] width 23 height 7
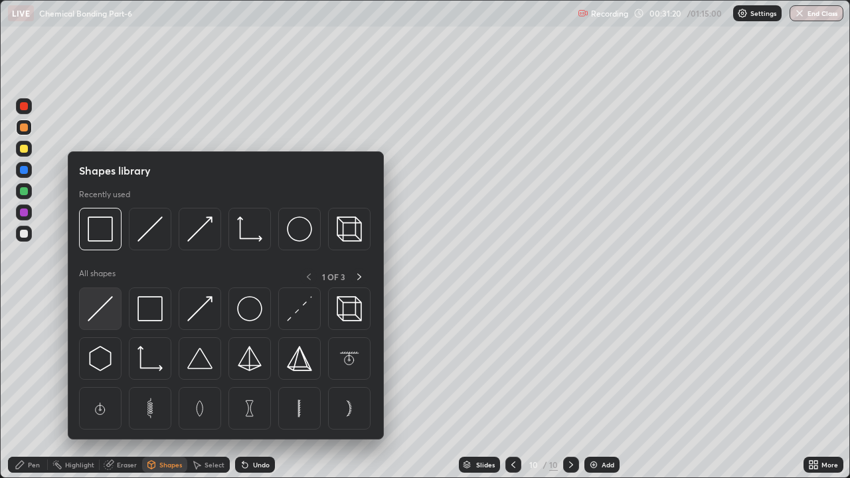
click at [103, 311] on img at bounding box center [100, 308] width 25 height 25
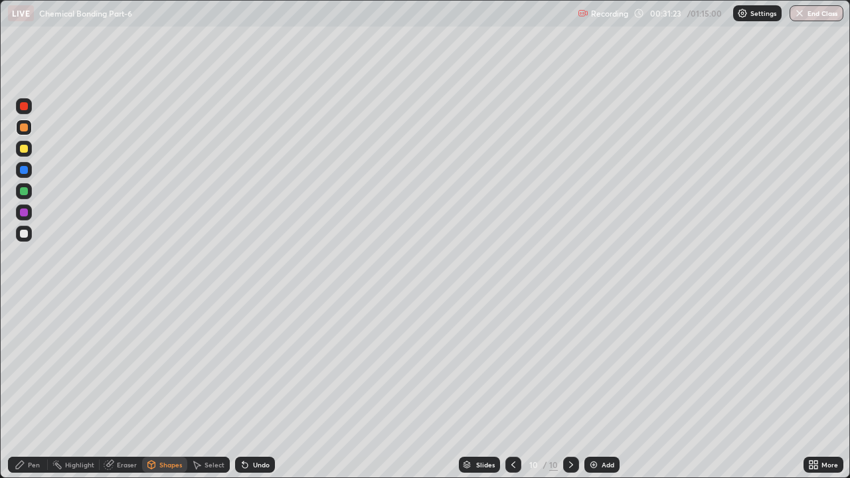
click at [21, 365] on div "Pen" at bounding box center [28, 465] width 40 height 16
click at [115, 365] on div "Eraser" at bounding box center [121, 465] width 43 height 16
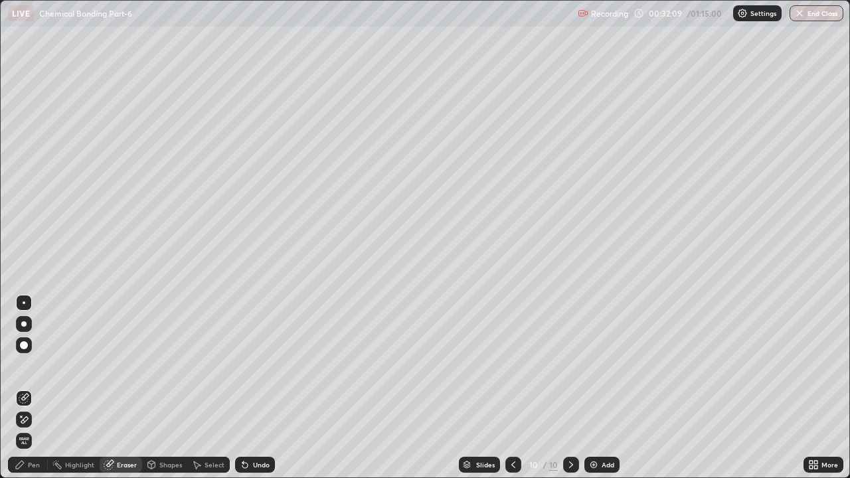
click at [29, 365] on div "Pen" at bounding box center [34, 465] width 12 height 7
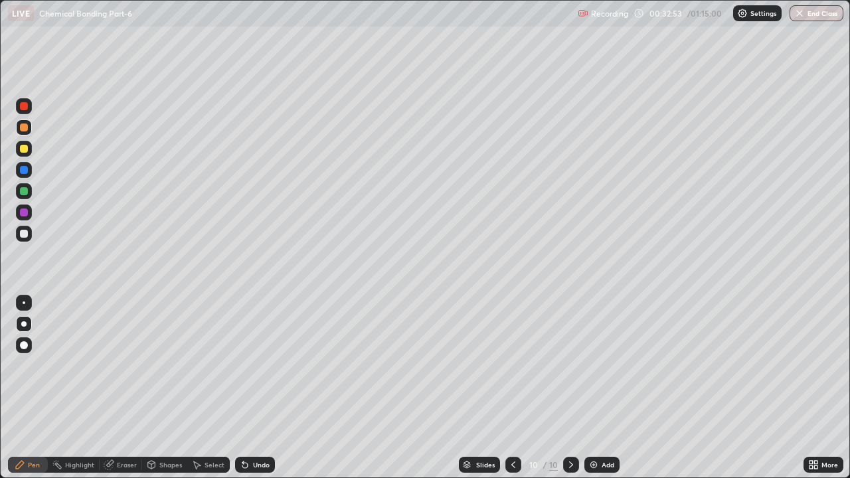
click at [506, 365] on div at bounding box center [513, 465] width 16 height 16
click at [512, 365] on icon at bounding box center [513, 465] width 11 height 11
click at [564, 365] on div at bounding box center [571, 465] width 16 height 16
click at [569, 365] on icon at bounding box center [571, 465] width 4 height 7
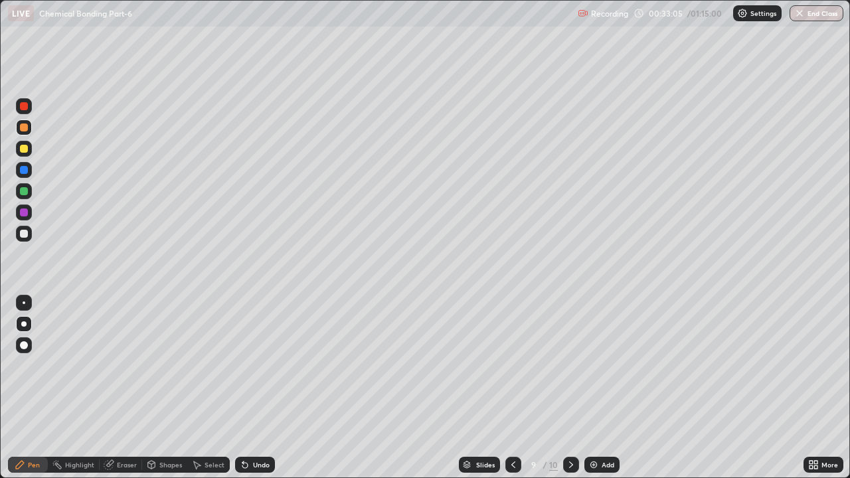
click at [570, 365] on icon at bounding box center [571, 465] width 11 height 11
click at [25, 149] on div at bounding box center [24, 149] width 8 height 8
click at [270, 365] on div "Undo" at bounding box center [255, 465] width 40 height 16
click at [266, 365] on div "Undo" at bounding box center [255, 465] width 40 height 16
click at [270, 365] on div "Undo" at bounding box center [255, 465] width 40 height 16
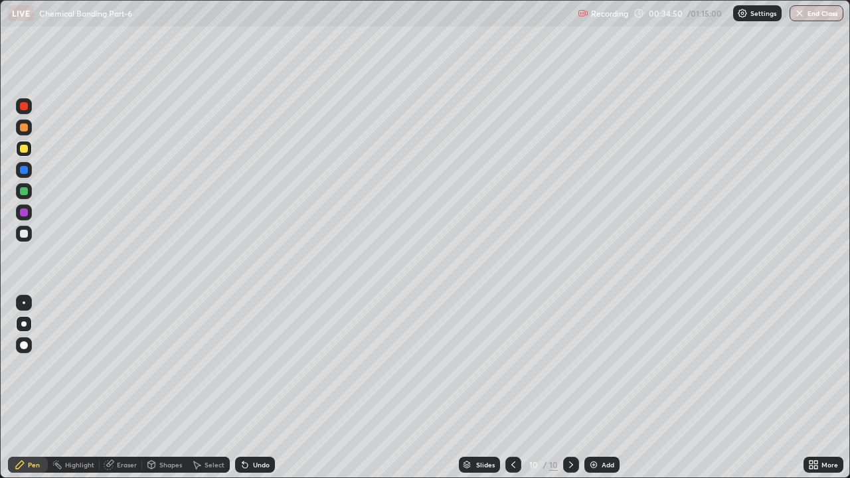
click at [23, 233] on div at bounding box center [24, 234] width 8 height 8
click at [25, 217] on div at bounding box center [24, 213] width 16 height 16
click at [24, 236] on div at bounding box center [24, 234] width 8 height 8
click at [25, 213] on div at bounding box center [24, 213] width 8 height 8
click at [24, 192] on div at bounding box center [24, 191] width 8 height 8
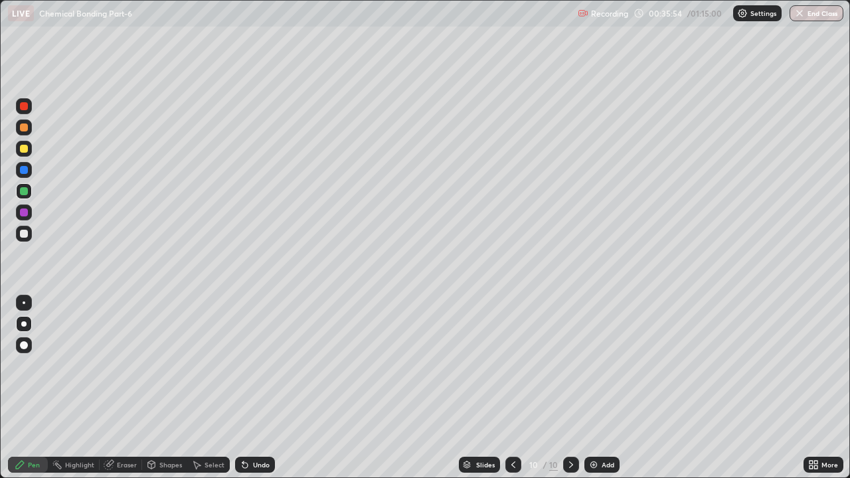
click at [23, 239] on div at bounding box center [24, 234] width 16 height 16
click at [25, 150] on div at bounding box center [24, 149] width 8 height 8
click at [22, 173] on div at bounding box center [24, 170] width 8 height 8
click at [257, 365] on div "Undo" at bounding box center [255, 465] width 40 height 16
click at [256, 365] on div "Undo" at bounding box center [261, 465] width 17 height 7
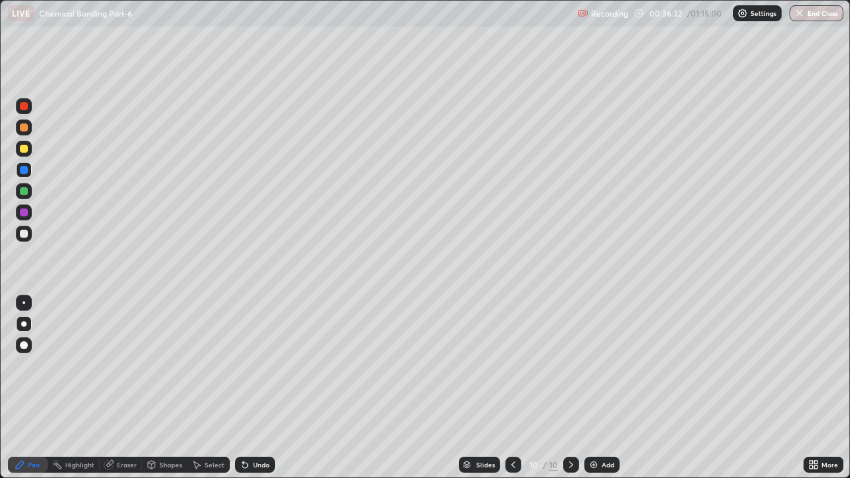
click at [27, 107] on div at bounding box center [24, 106] width 8 height 8
click at [21, 237] on div at bounding box center [24, 234] width 8 height 8
click at [263, 365] on div "Undo" at bounding box center [261, 465] width 17 height 7
click at [270, 365] on div "Undo" at bounding box center [255, 465] width 40 height 16
click at [26, 212] on div at bounding box center [24, 213] width 8 height 8
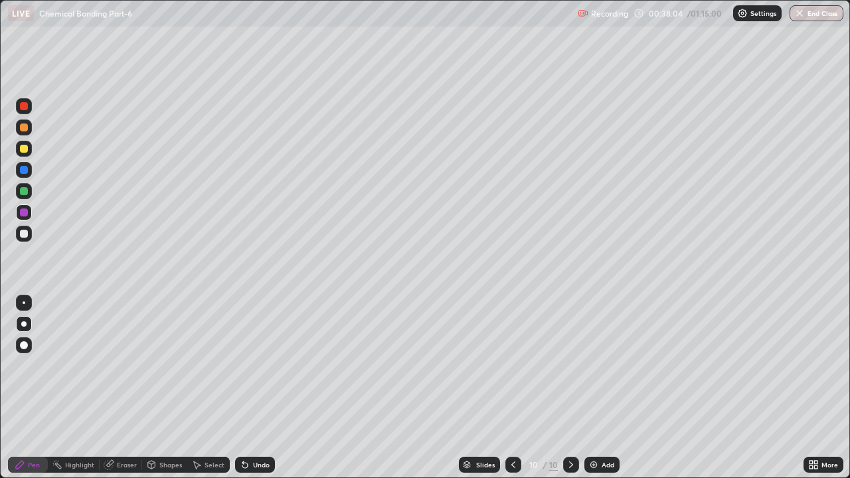
click at [515, 365] on div at bounding box center [513, 465] width 16 height 27
click at [512, 365] on icon at bounding box center [513, 465] width 11 height 11
click at [570, 365] on icon at bounding box center [571, 465] width 11 height 11
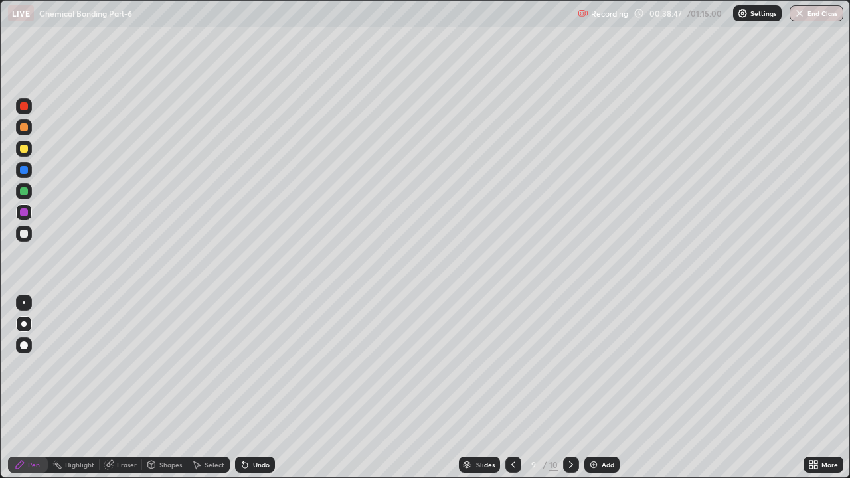
click at [570, 365] on icon at bounding box center [571, 465] width 11 height 11
click at [255, 365] on div "Undo" at bounding box center [255, 465] width 40 height 16
click at [596, 365] on img at bounding box center [593, 465] width 11 height 11
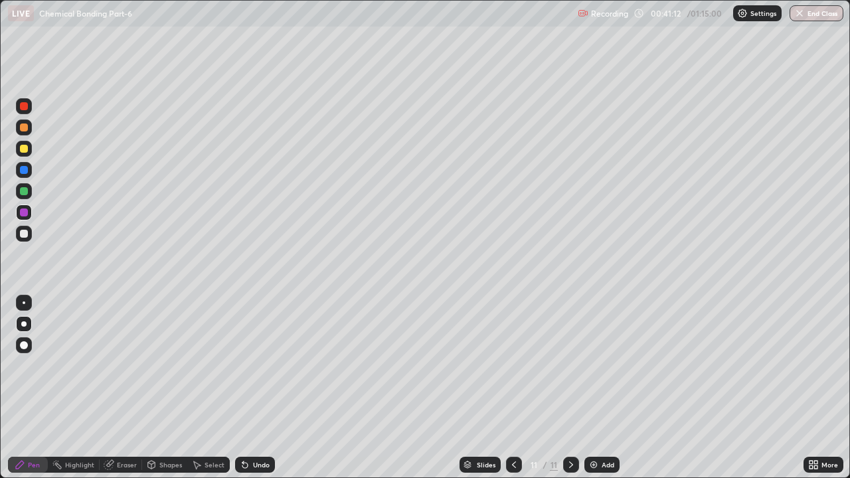
click at [20, 145] on div at bounding box center [24, 149] width 16 height 16
click at [164, 365] on div "Shapes" at bounding box center [170, 465] width 23 height 7
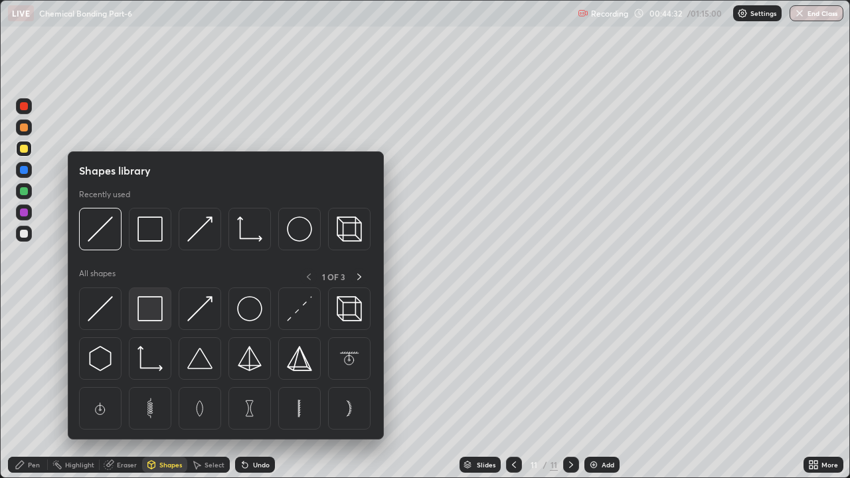
click at [147, 297] on img at bounding box center [149, 308] width 25 height 25
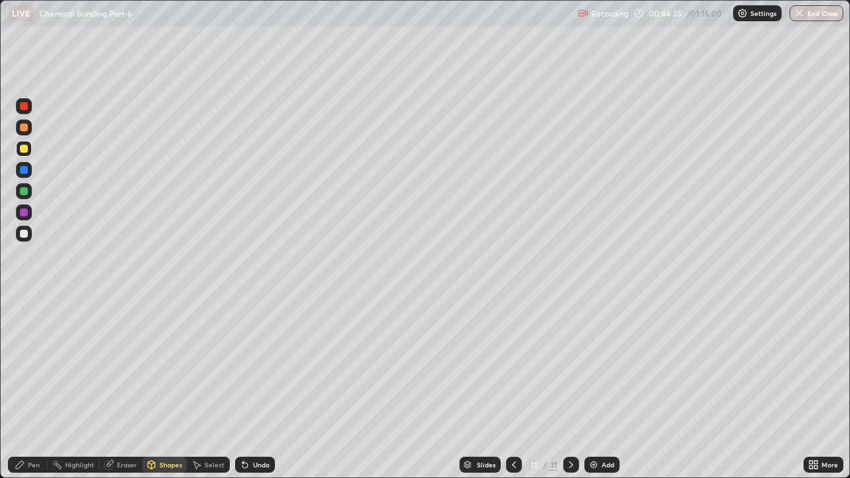
click at [31, 365] on div "Pen" at bounding box center [34, 465] width 12 height 7
click at [603, 365] on div "Add" at bounding box center [608, 465] width 13 height 7
click at [24, 131] on div at bounding box center [24, 128] width 8 height 8
click at [167, 365] on div "Shapes" at bounding box center [170, 465] width 23 height 7
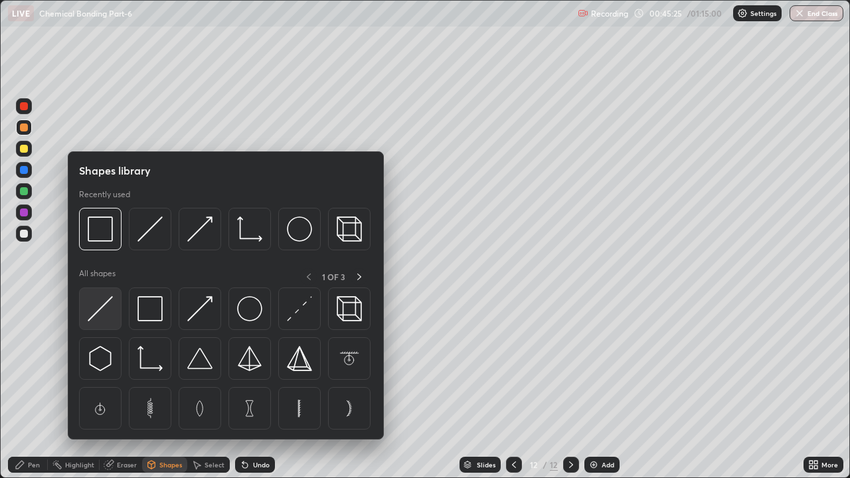
click at [110, 309] on img at bounding box center [100, 308] width 25 height 25
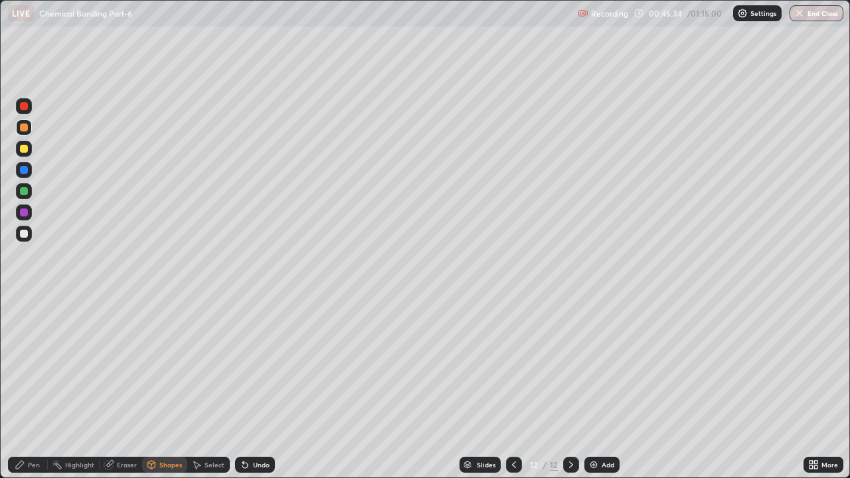
click at [25, 234] on div at bounding box center [24, 234] width 8 height 8
click at [266, 365] on div "Undo" at bounding box center [261, 465] width 17 height 7
click at [25, 365] on div "Pen" at bounding box center [28, 465] width 40 height 16
click at [258, 365] on div "Undo" at bounding box center [261, 465] width 17 height 7
click at [256, 365] on div "Undo" at bounding box center [261, 465] width 17 height 7
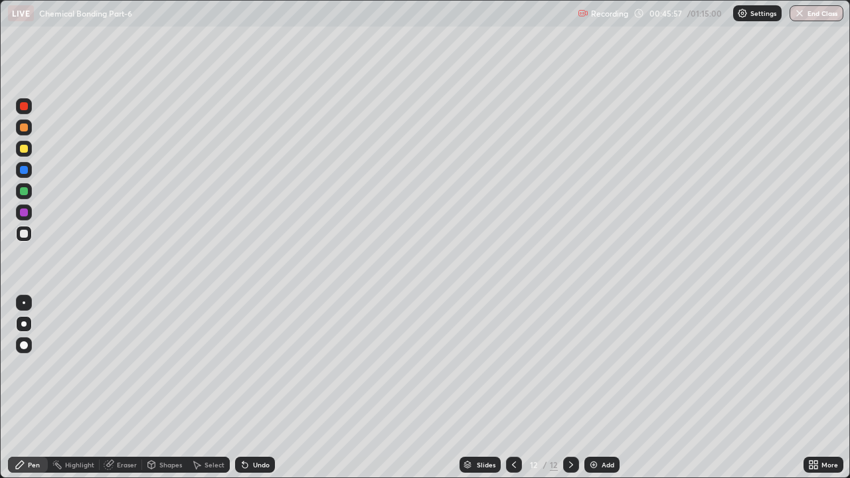
click at [253, 365] on div "Undo" at bounding box center [261, 465] width 17 height 7
click at [258, 365] on div "Undo" at bounding box center [255, 465] width 40 height 16
click at [270, 365] on div "Undo" at bounding box center [255, 465] width 40 height 16
click at [24, 149] on div at bounding box center [24, 149] width 8 height 8
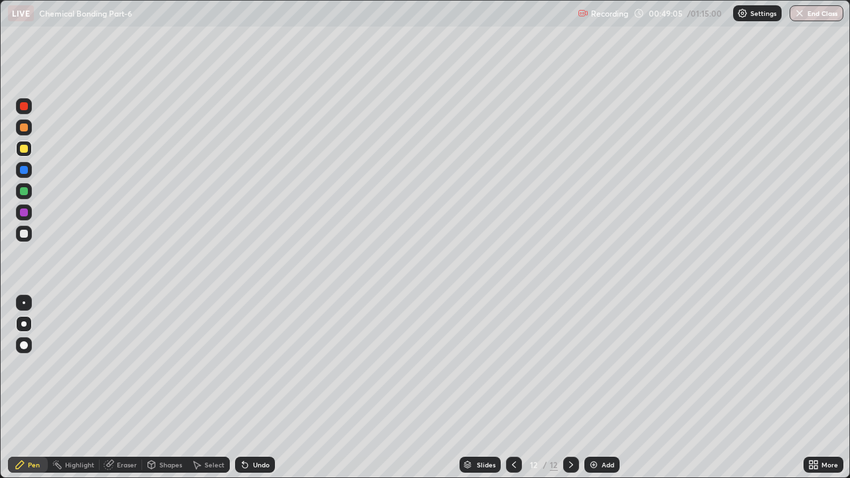
click at [261, 365] on div "Undo" at bounding box center [261, 465] width 17 height 7
click at [606, 365] on div "Add" at bounding box center [608, 465] width 13 height 7
click at [27, 133] on div at bounding box center [24, 128] width 16 height 16
click at [262, 365] on div "Undo" at bounding box center [261, 465] width 17 height 7
click at [261, 365] on div "Undo" at bounding box center [261, 465] width 17 height 7
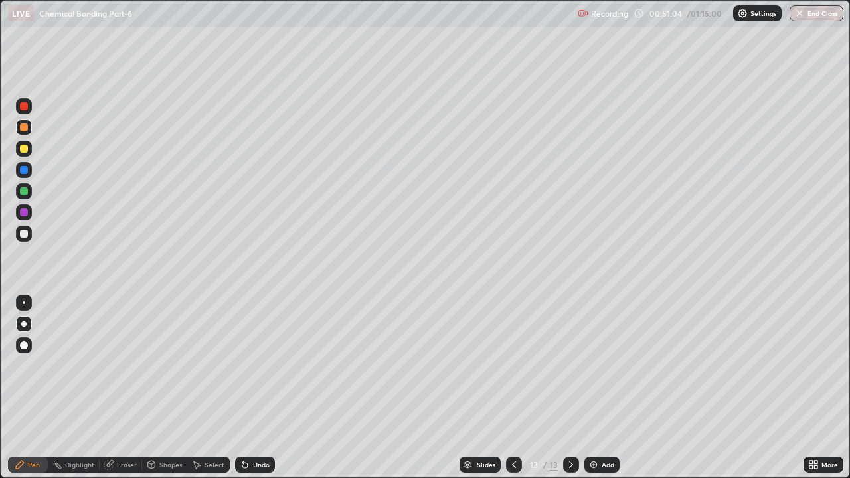
click at [261, 365] on div "Undo" at bounding box center [261, 465] width 17 height 7
click at [169, 365] on div "Shapes" at bounding box center [170, 465] width 23 height 7
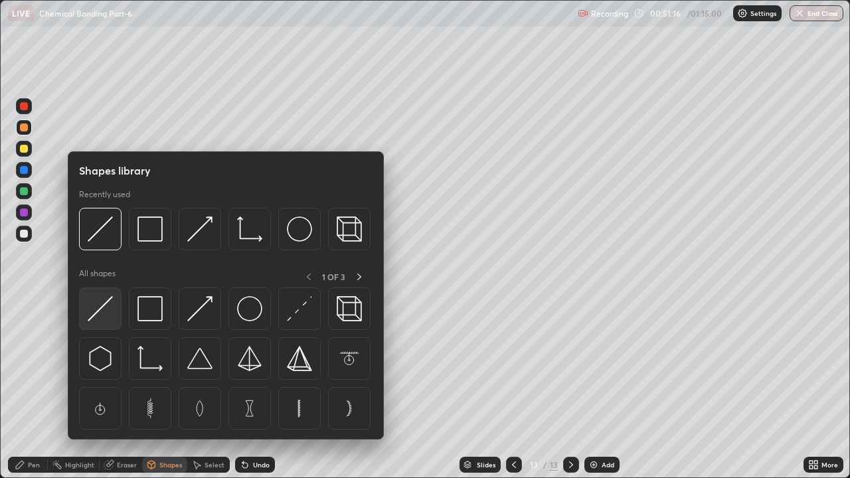
click at [106, 313] on img at bounding box center [100, 308] width 25 height 25
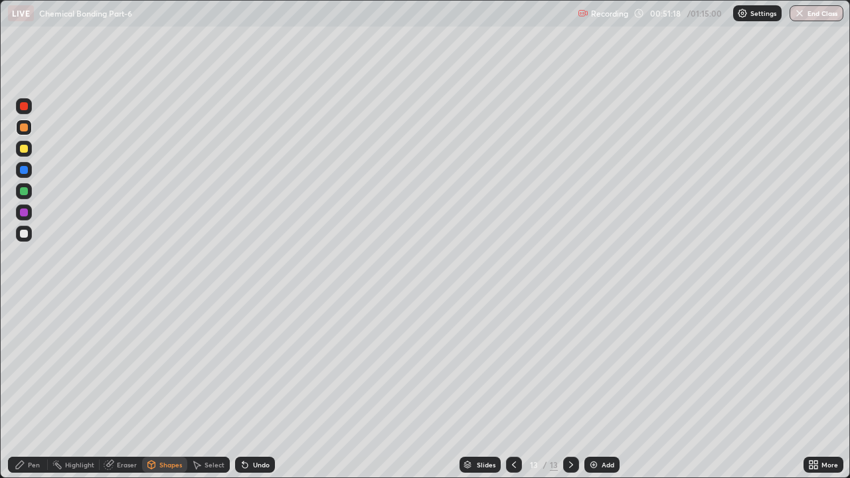
click at [27, 365] on div "Pen" at bounding box center [28, 465] width 40 height 16
click at [25, 147] on div at bounding box center [24, 149] width 8 height 8
click at [24, 169] on div at bounding box center [24, 170] width 8 height 8
click at [257, 365] on div "Undo" at bounding box center [261, 465] width 17 height 7
click at [598, 365] on div "Add" at bounding box center [601, 465] width 35 height 16
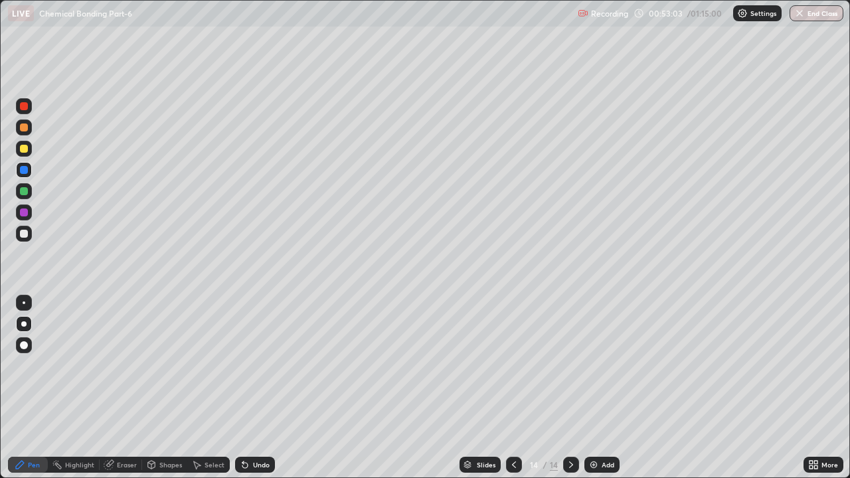
click at [24, 145] on div at bounding box center [24, 149] width 8 height 8
click at [260, 365] on div "Undo" at bounding box center [261, 465] width 17 height 7
click at [263, 365] on div "Undo" at bounding box center [261, 465] width 17 height 7
click at [262, 365] on div "Undo" at bounding box center [261, 465] width 17 height 7
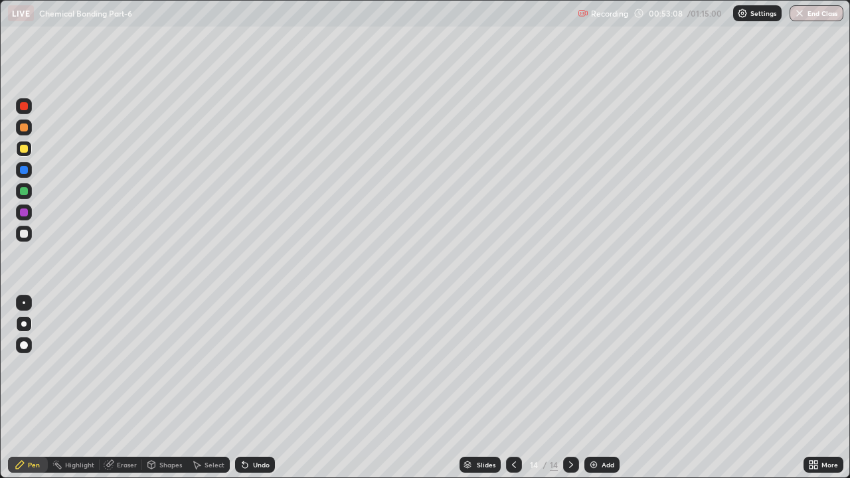
click at [266, 365] on div "Undo" at bounding box center [255, 465] width 40 height 16
click at [256, 365] on div "Undo" at bounding box center [255, 465] width 40 height 16
click at [171, 365] on div "Shapes" at bounding box center [170, 465] width 23 height 7
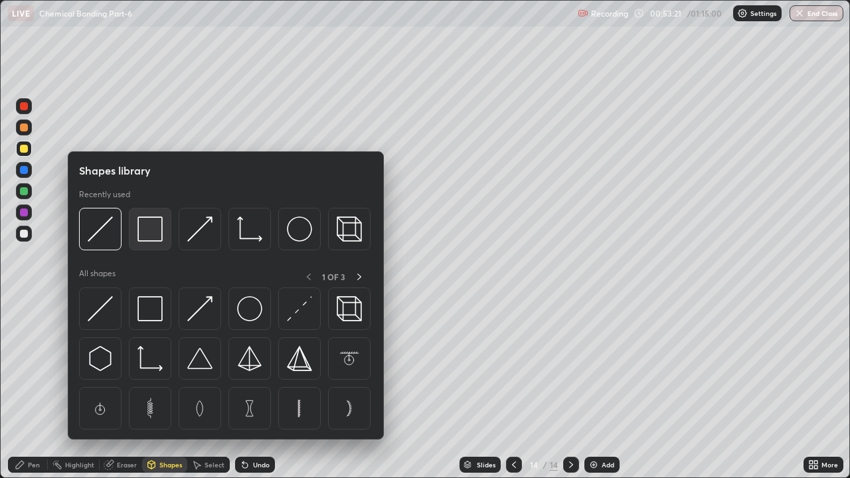
click at [151, 236] on img at bounding box center [149, 229] width 25 height 25
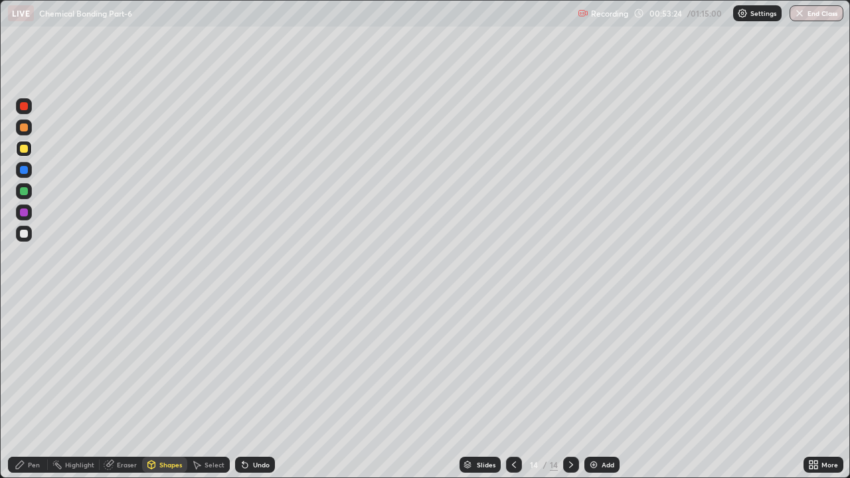
click at [29, 167] on div at bounding box center [24, 170] width 16 height 16
click at [30, 365] on div "Pen" at bounding box center [34, 465] width 12 height 7
click at [25, 194] on div at bounding box center [24, 191] width 8 height 8
click at [163, 365] on div "Shapes" at bounding box center [170, 465] width 23 height 7
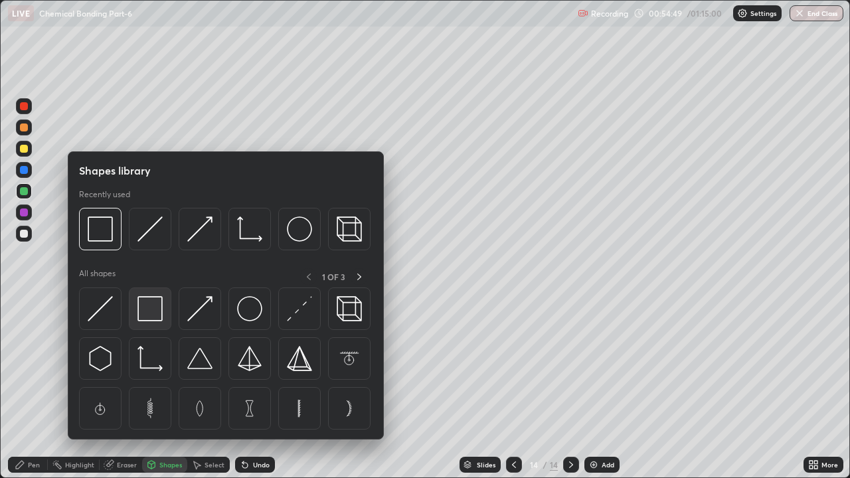
click at [148, 307] on img at bounding box center [149, 308] width 25 height 25
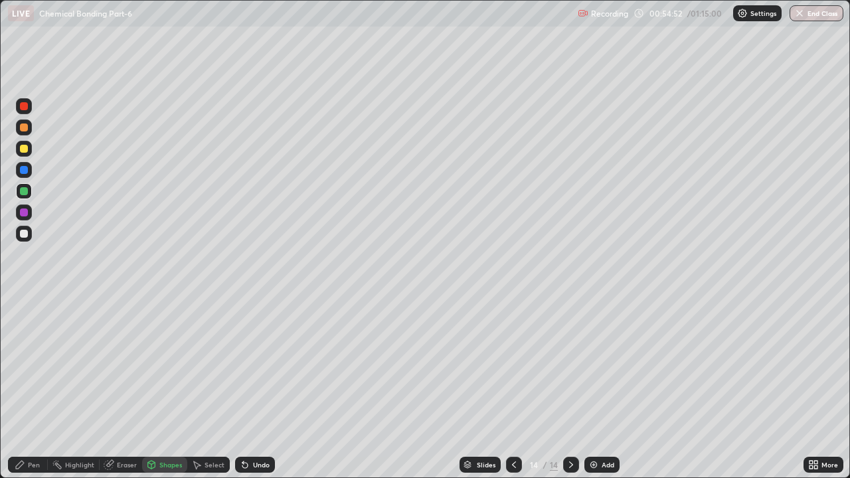
click at [29, 365] on div "Pen" at bounding box center [28, 465] width 40 height 16
click at [25, 191] on div at bounding box center [24, 191] width 8 height 8
click at [25, 209] on div at bounding box center [24, 213] width 8 height 8
click at [158, 365] on div "Shapes" at bounding box center [164, 465] width 45 height 16
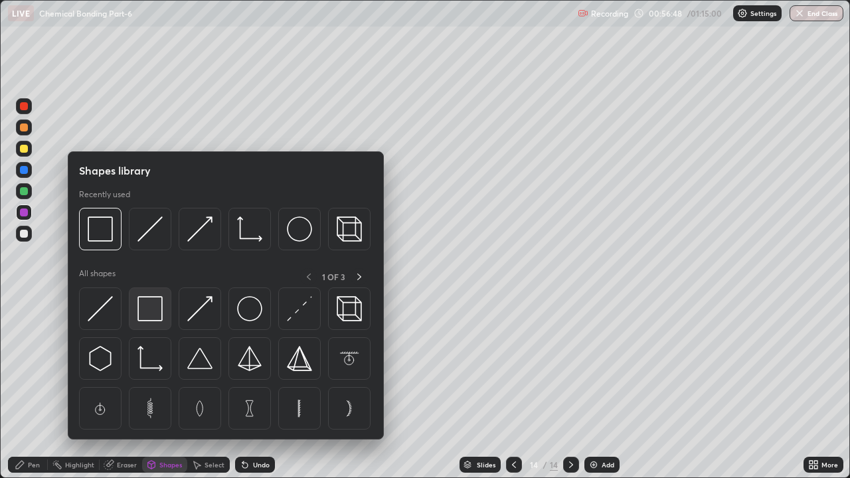
click at [150, 317] on img at bounding box center [149, 308] width 25 height 25
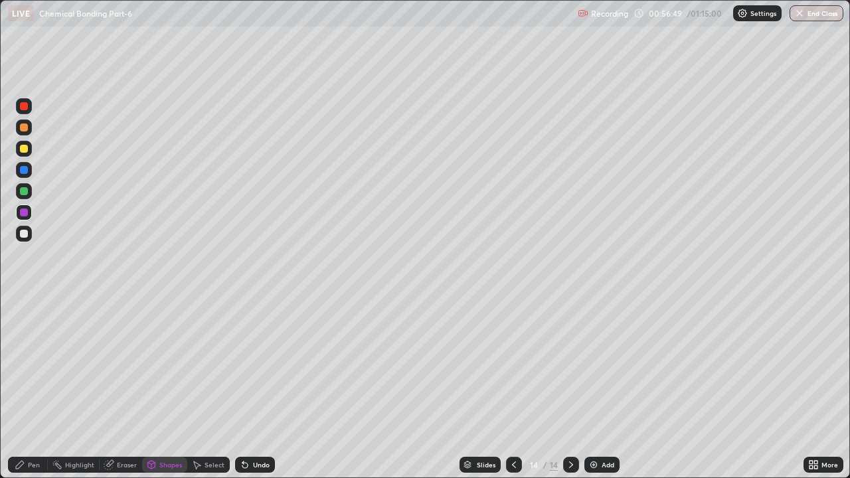
click at [160, 365] on div "Shapes" at bounding box center [164, 465] width 45 height 16
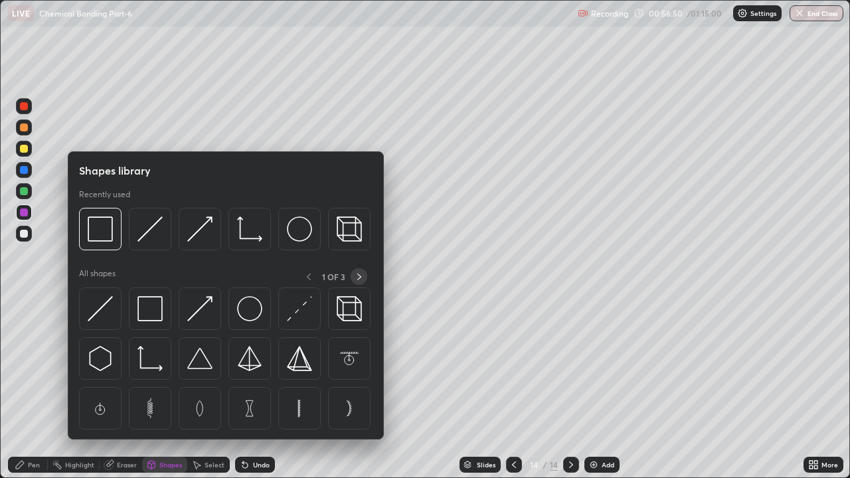
click at [358, 276] on icon at bounding box center [359, 277] width 11 height 11
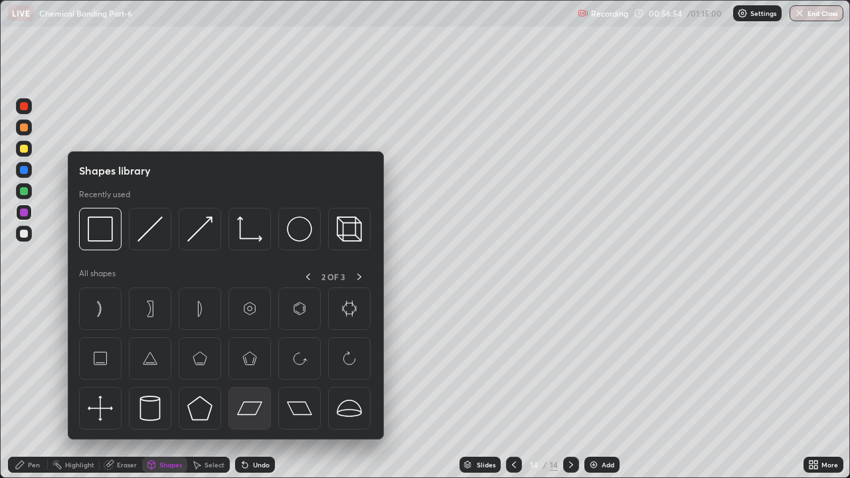
click at [254, 365] on img at bounding box center [249, 408] width 25 height 25
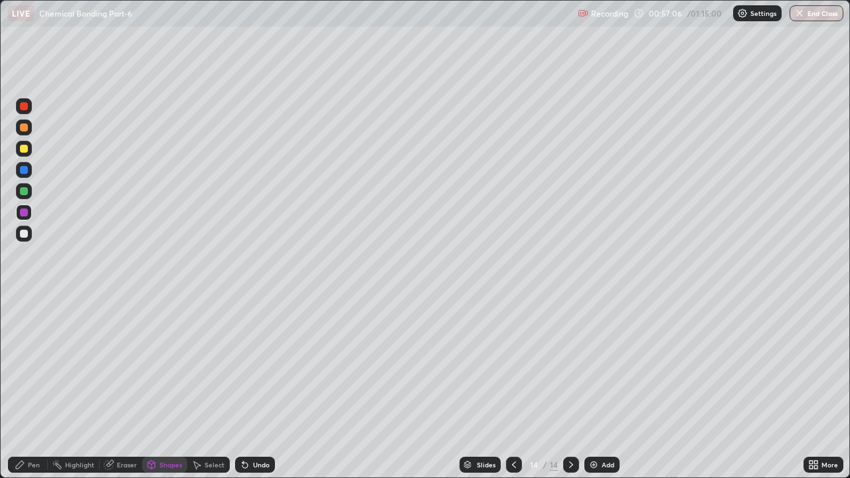
click at [20, 232] on div at bounding box center [24, 234] width 8 height 8
click at [28, 365] on div "Pen" at bounding box center [28, 465] width 40 height 16
click at [19, 302] on div at bounding box center [24, 303] width 16 height 16
click at [123, 365] on div "Eraser" at bounding box center [127, 465] width 20 height 7
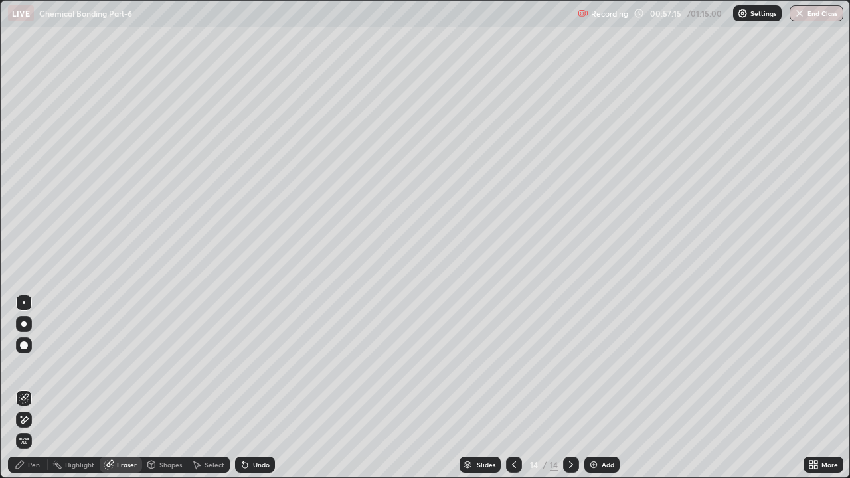
click at [163, 365] on div "Shapes" at bounding box center [164, 465] width 45 height 16
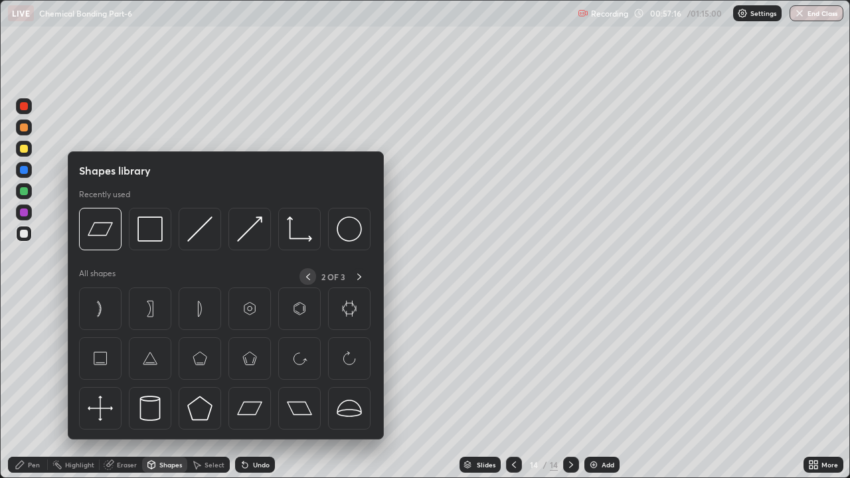
click at [308, 276] on icon at bounding box center [308, 277] width 11 height 11
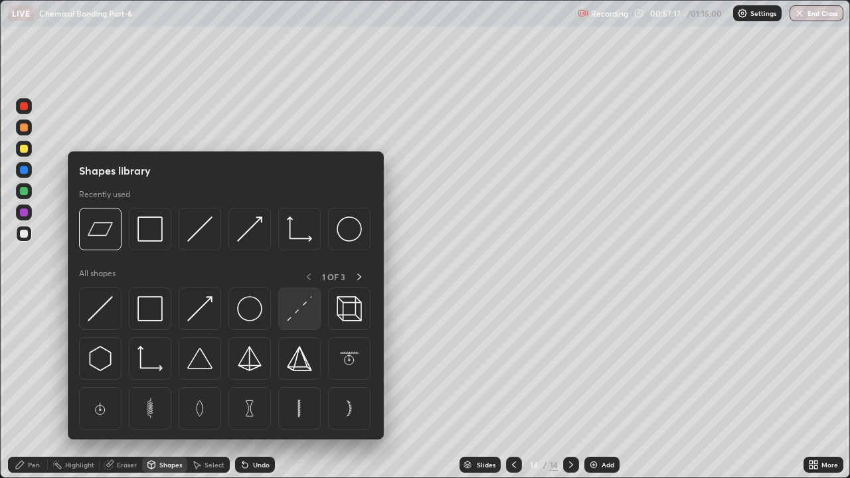
click at [300, 313] on img at bounding box center [299, 308] width 25 height 25
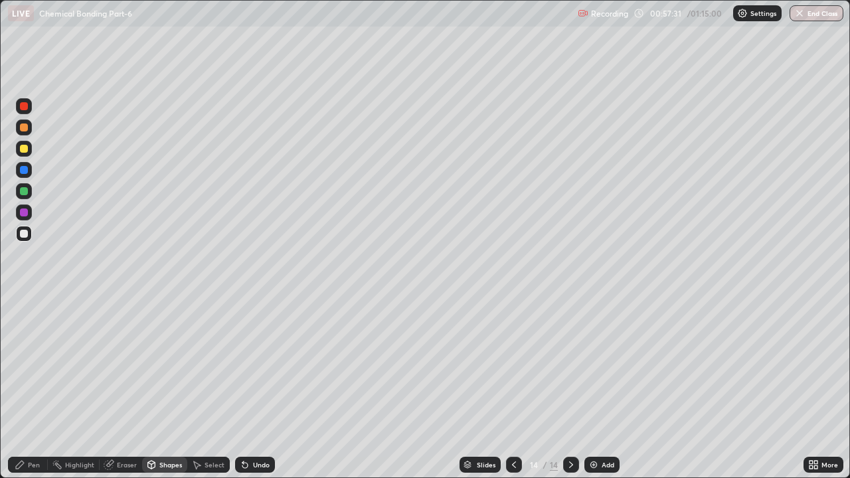
click at [25, 191] on div at bounding box center [24, 191] width 8 height 8
click at [258, 365] on div "Undo" at bounding box center [261, 465] width 17 height 7
click at [27, 365] on div "Pen" at bounding box center [28, 465] width 40 height 16
click at [27, 151] on div at bounding box center [24, 149] width 8 height 8
click at [170, 365] on div "Shapes" at bounding box center [170, 465] width 23 height 7
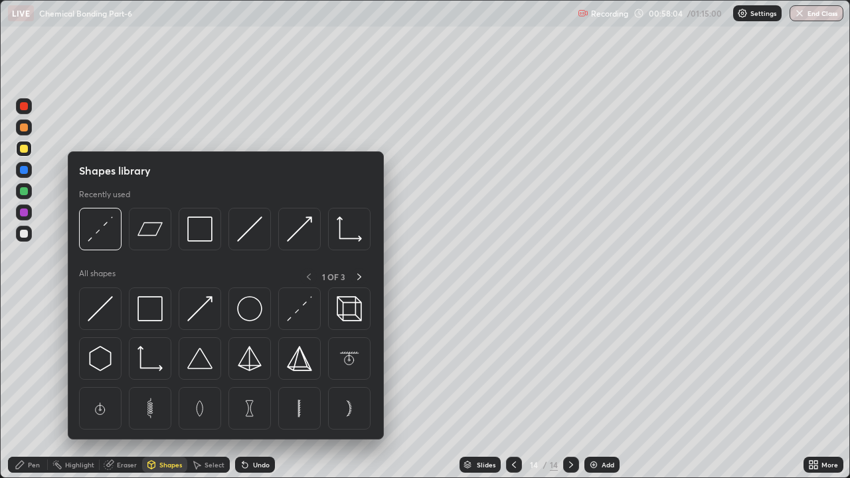
click at [158, 365] on div "Shapes" at bounding box center [164, 465] width 45 height 16
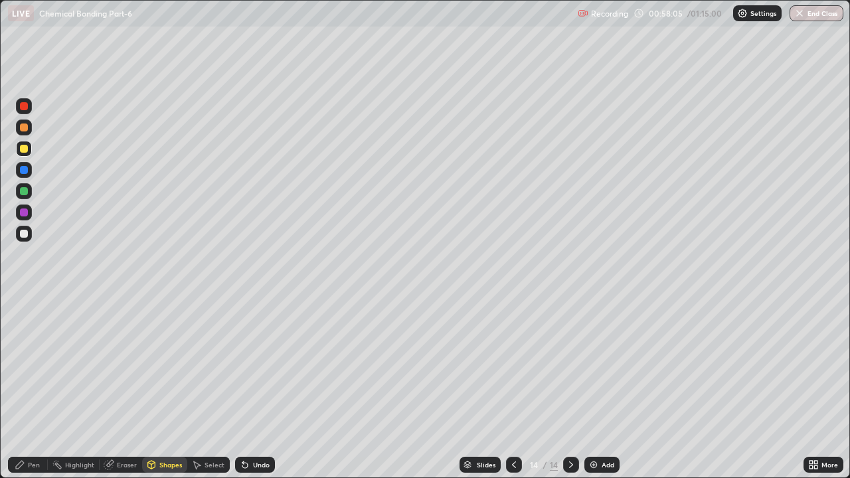
click at [164, 365] on div "Shapes" at bounding box center [164, 465] width 45 height 16
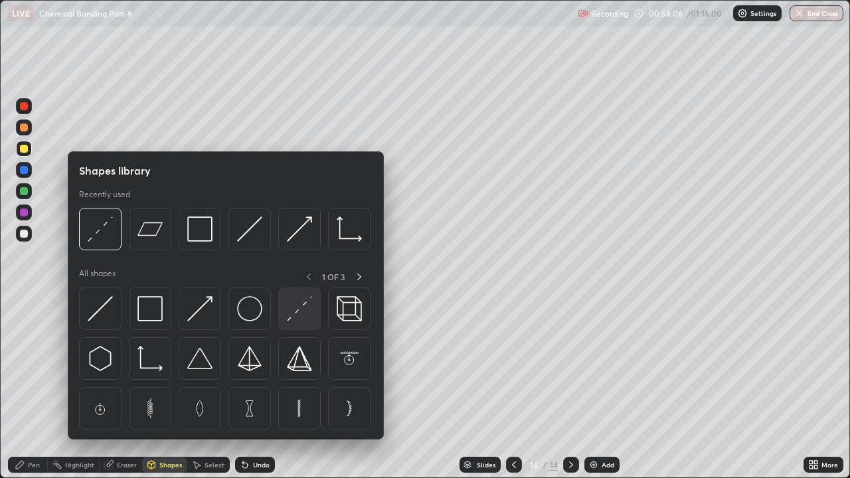
click at [296, 315] on img at bounding box center [299, 308] width 25 height 25
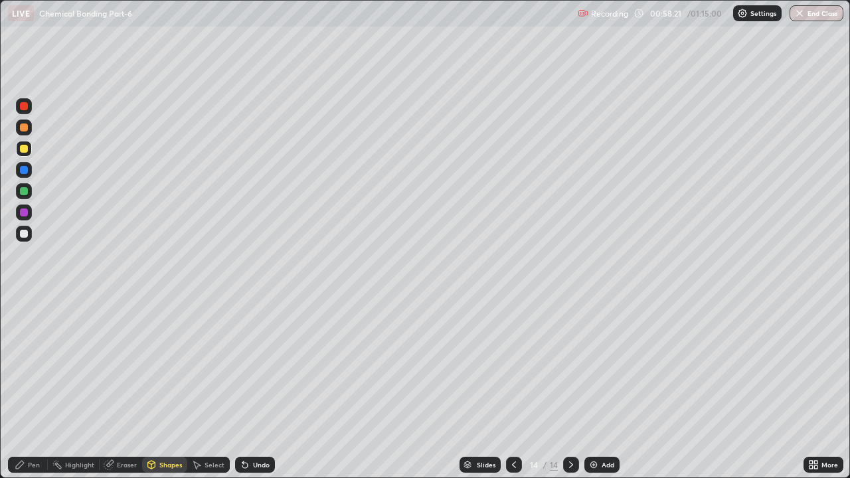
click at [32, 365] on div "Pen" at bounding box center [34, 465] width 12 height 7
click at [165, 365] on div "Shapes" at bounding box center [170, 465] width 23 height 7
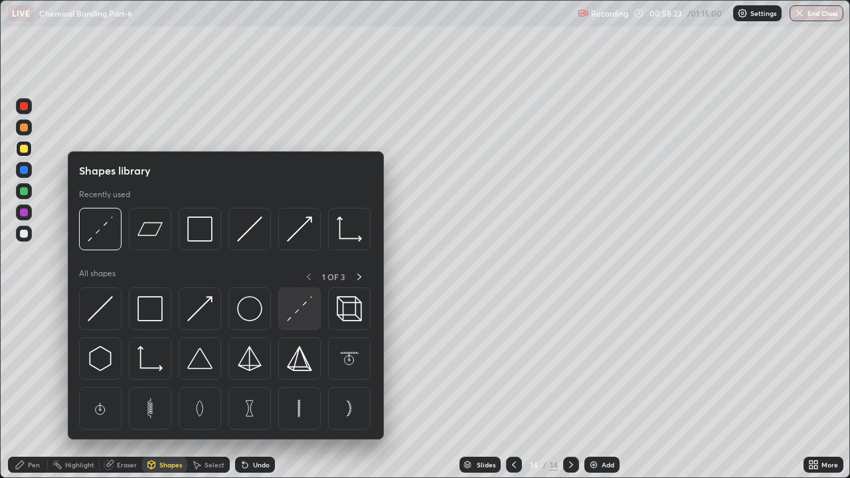
click at [304, 315] on img at bounding box center [299, 308] width 25 height 25
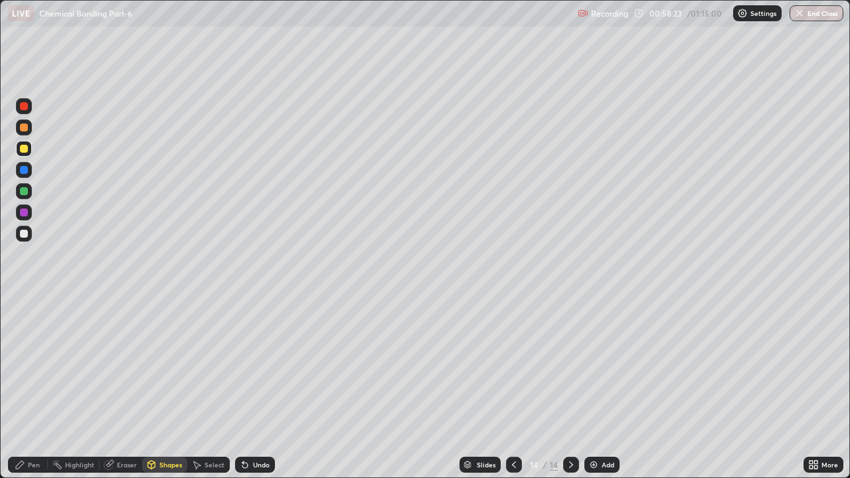
click at [161, 365] on div "Shapes" at bounding box center [170, 465] width 23 height 7
click at [23, 209] on div at bounding box center [24, 213] width 8 height 8
click at [29, 147] on div at bounding box center [24, 149] width 16 height 16
click at [268, 365] on div "Undo" at bounding box center [255, 465] width 40 height 16
click at [35, 365] on div "Pen" at bounding box center [34, 465] width 12 height 7
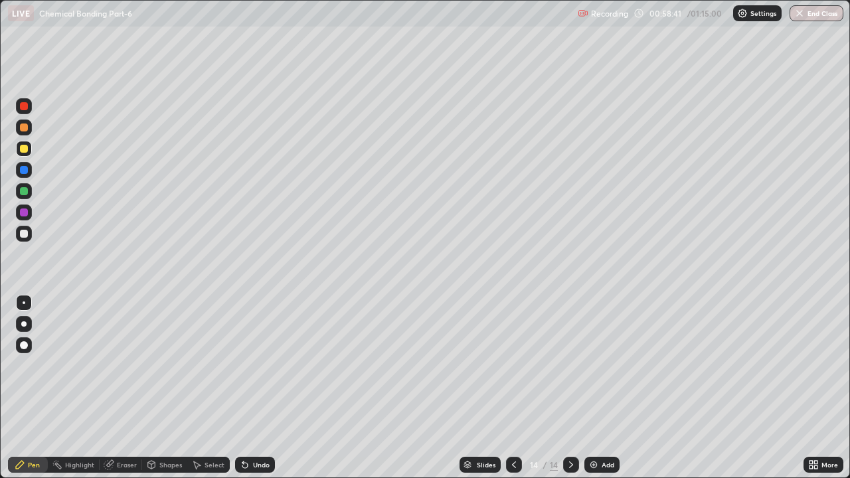
click at [23, 232] on div at bounding box center [24, 234] width 8 height 8
click at [513, 365] on icon at bounding box center [514, 465] width 11 height 11
click at [25, 215] on div at bounding box center [24, 213] width 8 height 8
click at [22, 234] on div at bounding box center [24, 234] width 8 height 8
click at [27, 195] on div at bounding box center [24, 191] width 16 height 16
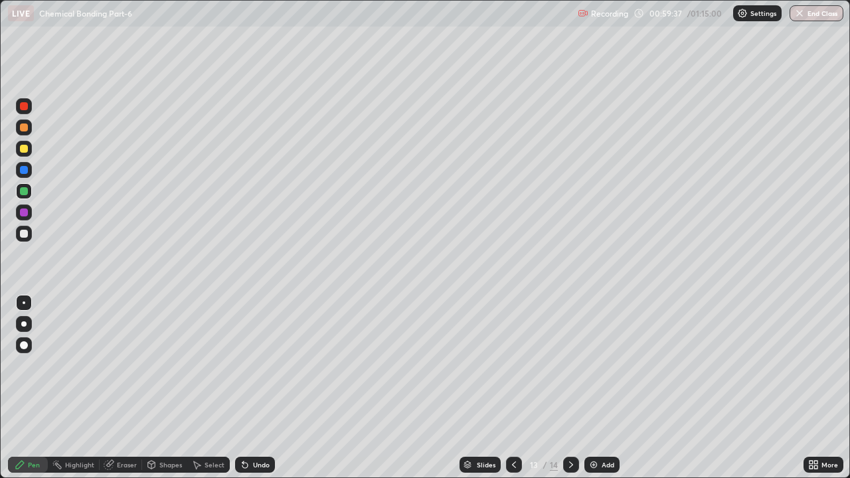
click at [26, 321] on div at bounding box center [24, 324] width 16 height 16
click at [266, 365] on div "Undo" at bounding box center [261, 465] width 17 height 7
click at [262, 365] on div "Undo" at bounding box center [261, 465] width 17 height 7
click at [24, 211] on div at bounding box center [24, 213] width 8 height 8
click at [29, 239] on div at bounding box center [24, 234] width 16 height 16
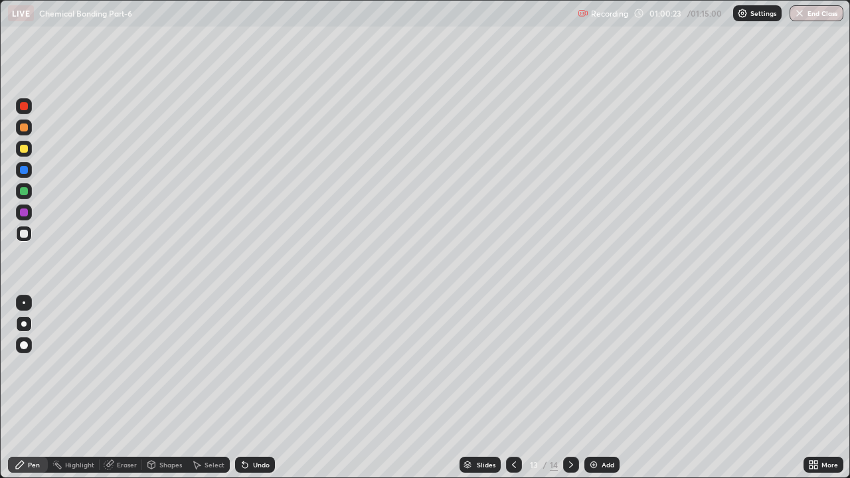
click at [566, 365] on icon at bounding box center [571, 465] width 11 height 11
click at [606, 365] on div "Add" at bounding box center [608, 465] width 13 height 7
click at [23, 128] on div at bounding box center [24, 128] width 8 height 8
click at [21, 145] on div at bounding box center [24, 149] width 8 height 8
click at [513, 365] on icon at bounding box center [514, 465] width 11 height 11
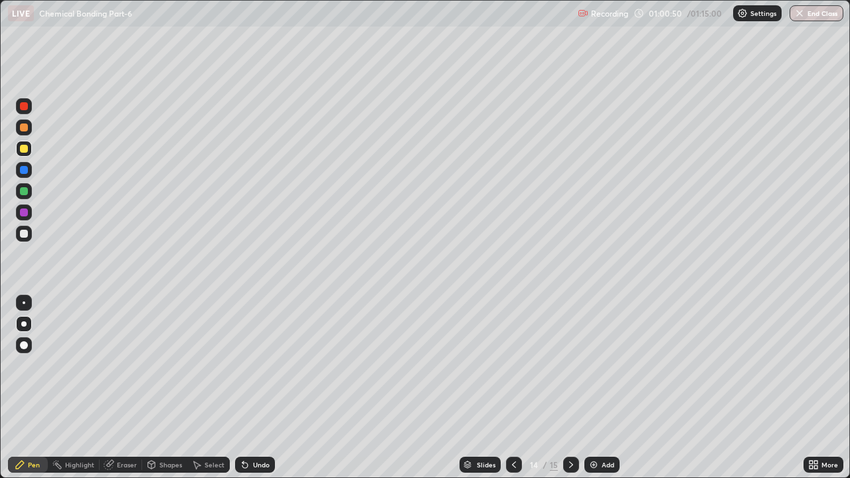
click at [512, 365] on icon at bounding box center [514, 465] width 4 height 7
click at [570, 365] on div at bounding box center [571, 465] width 16 height 16
click at [570, 365] on icon at bounding box center [571, 465] width 11 height 11
click at [27, 169] on div at bounding box center [24, 170] width 8 height 8
click at [23, 151] on div at bounding box center [24, 149] width 8 height 8
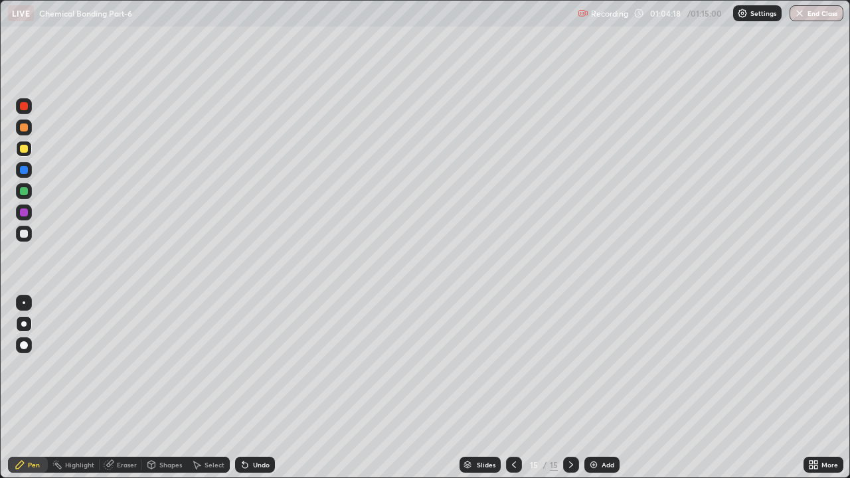
click at [170, 365] on div "Shapes" at bounding box center [170, 465] width 23 height 7
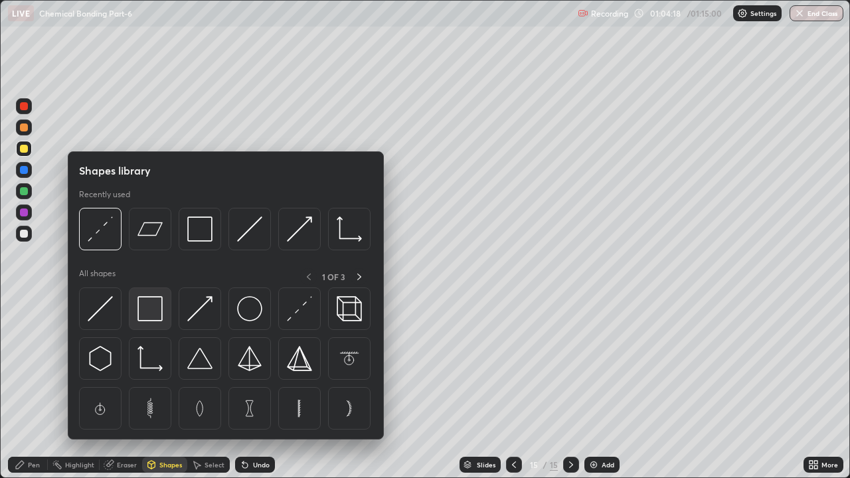
click at [156, 311] on img at bounding box center [149, 308] width 25 height 25
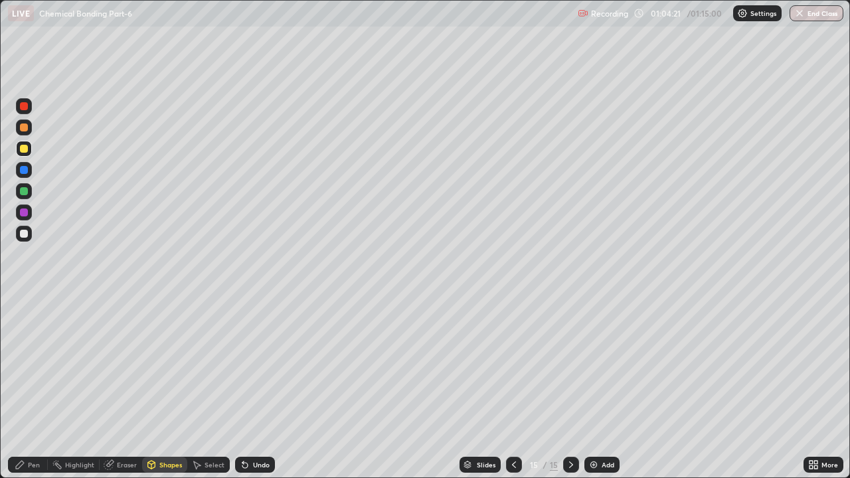
click at [37, 365] on div "Pen" at bounding box center [34, 465] width 12 height 7
click at [159, 365] on div "Shapes" at bounding box center [170, 465] width 23 height 7
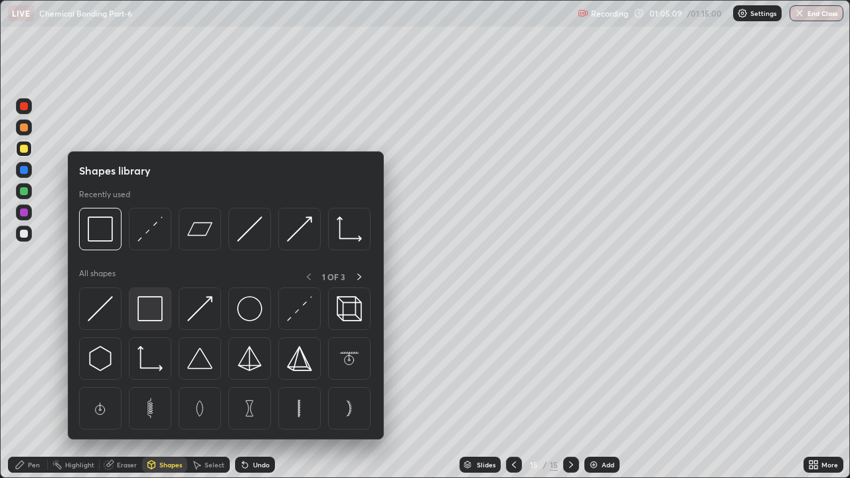
click at [147, 308] on img at bounding box center [149, 308] width 25 height 25
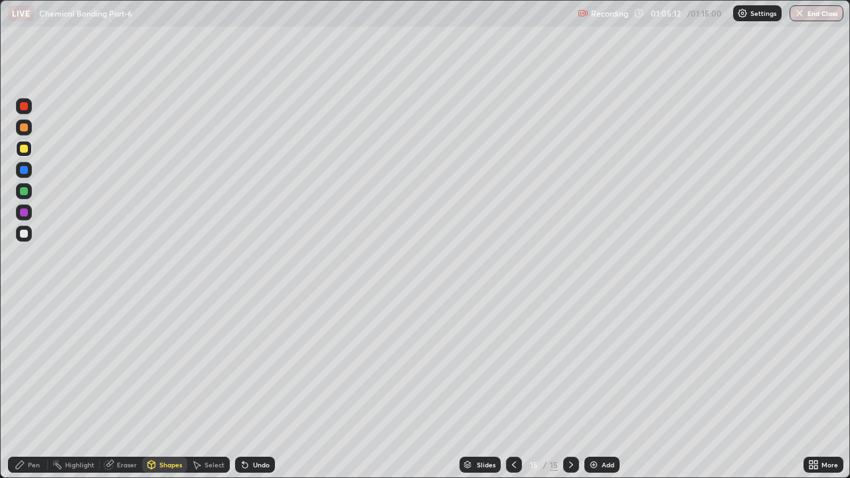
click at [25, 365] on icon at bounding box center [20, 465] width 11 height 11
click at [167, 365] on div "Shapes" at bounding box center [170, 465] width 23 height 7
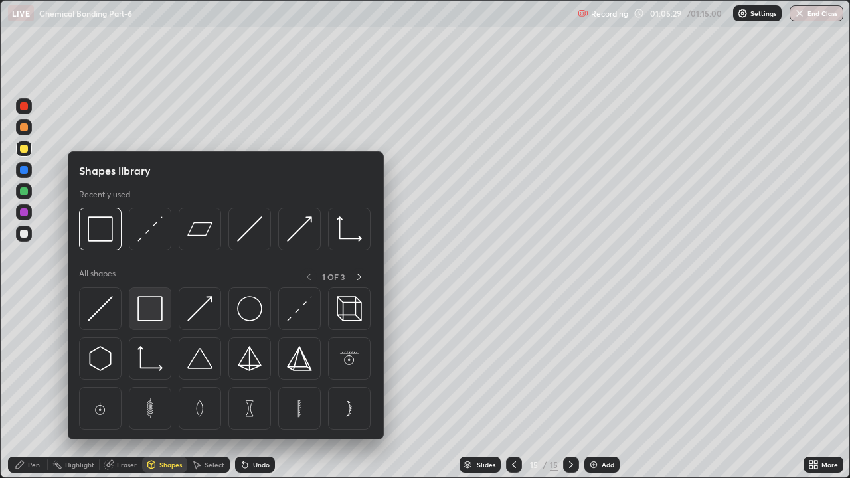
click at [155, 307] on img at bounding box center [149, 308] width 25 height 25
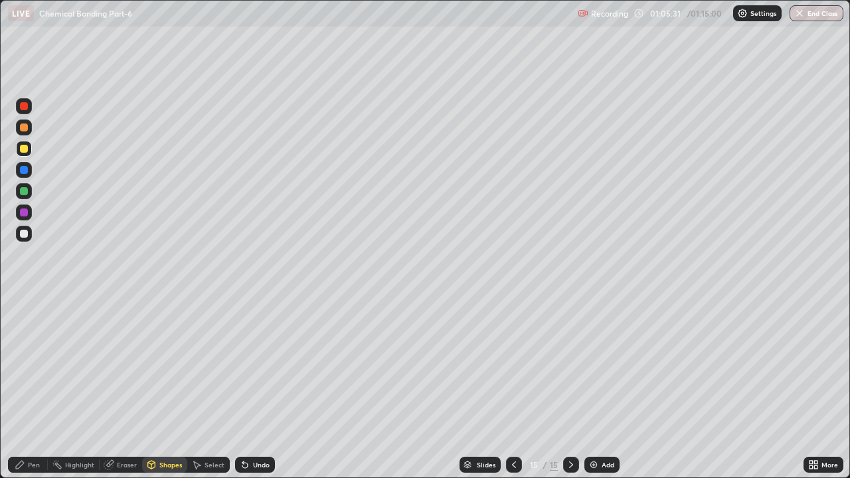
click at [29, 212] on div at bounding box center [24, 213] width 16 height 16
click at [268, 365] on div "Undo" at bounding box center [255, 465] width 40 height 16
click at [33, 365] on div "Pen" at bounding box center [34, 465] width 12 height 7
click at [167, 365] on div "Shapes" at bounding box center [170, 465] width 23 height 7
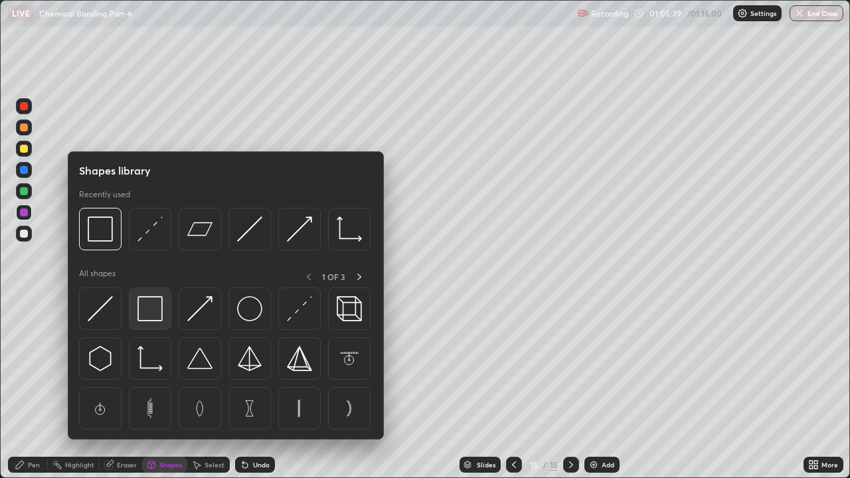
click at [153, 312] on img at bounding box center [149, 308] width 25 height 25
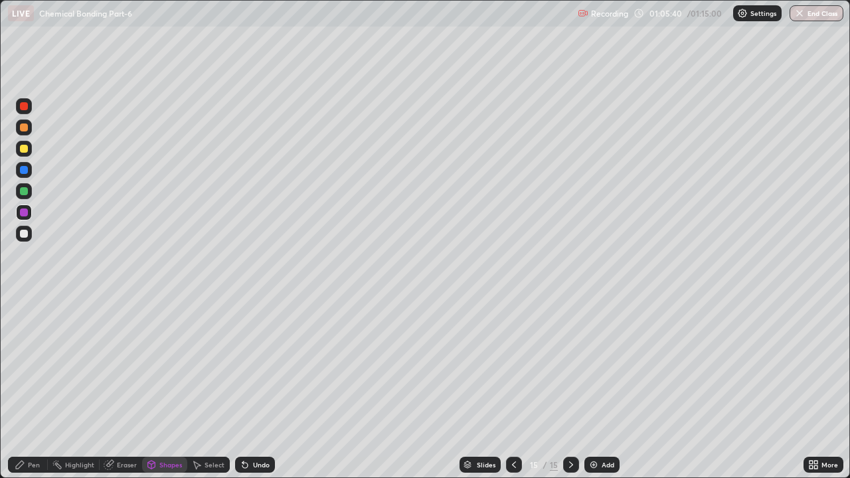
click at [252, 365] on div "Undo" at bounding box center [255, 465] width 40 height 16
click at [253, 365] on div "Undo" at bounding box center [261, 465] width 17 height 7
click at [29, 365] on div "Pen" at bounding box center [34, 465] width 12 height 7
click at [23, 189] on div at bounding box center [24, 191] width 8 height 8
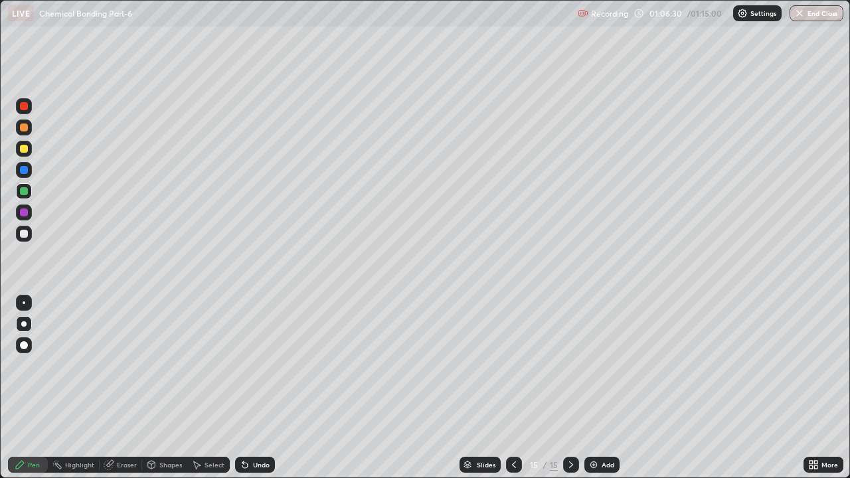
click at [164, 365] on div "Shapes" at bounding box center [170, 465] width 23 height 7
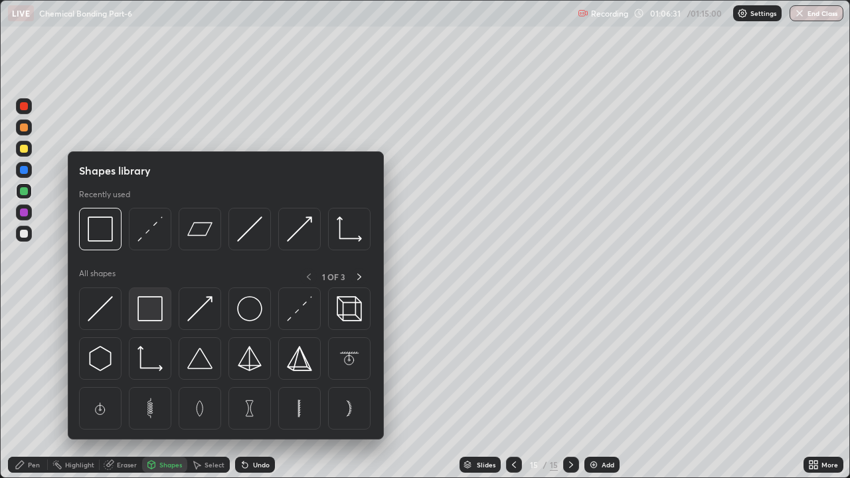
click at [153, 314] on img at bounding box center [149, 308] width 25 height 25
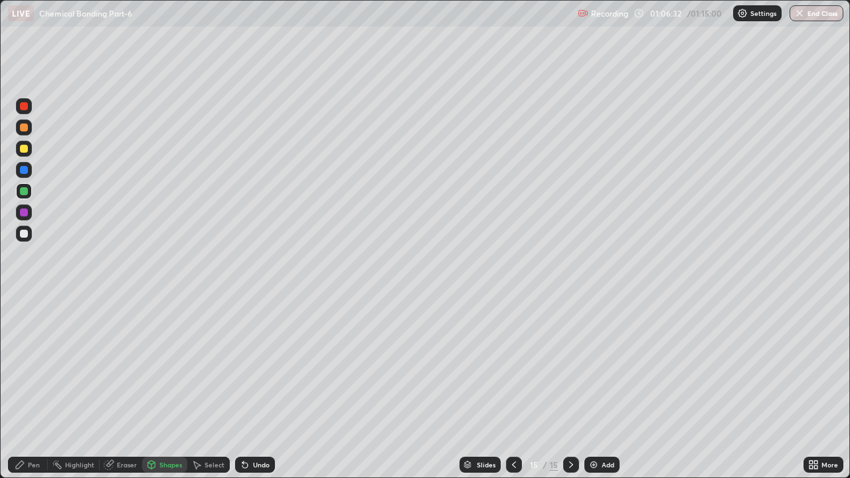
click at [31, 365] on div "Pen" at bounding box center [34, 465] width 12 height 7
click at [513, 365] on icon at bounding box center [514, 465] width 11 height 11
click at [515, 365] on icon at bounding box center [514, 465] width 11 height 11
click at [570, 365] on icon at bounding box center [571, 465] width 11 height 11
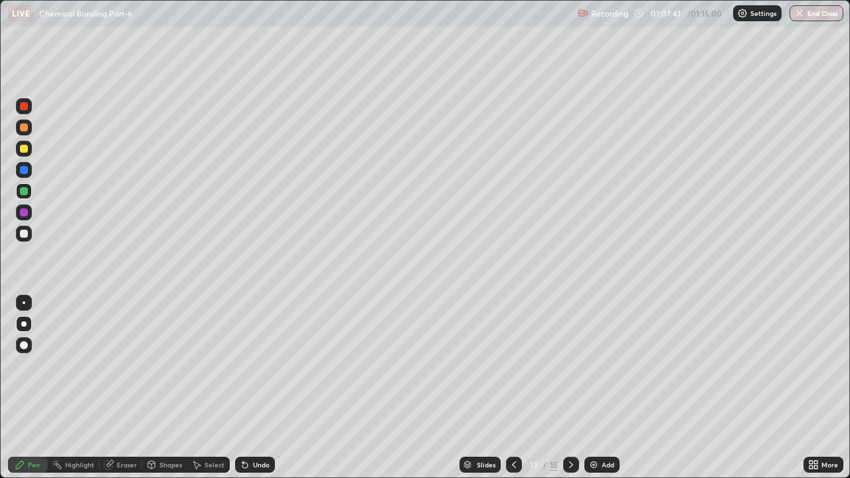
click at [570, 365] on icon at bounding box center [571, 465] width 11 height 11
click at [600, 365] on div "Add" at bounding box center [601, 465] width 35 height 16
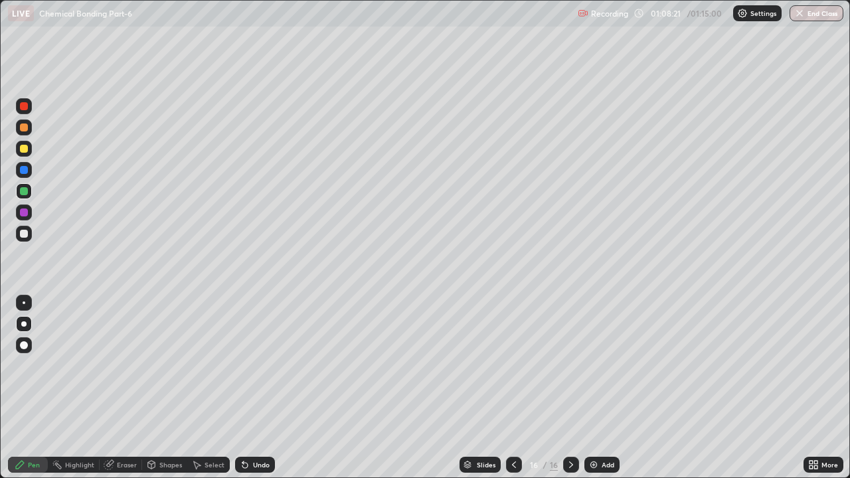
click at [21, 147] on div at bounding box center [24, 149] width 8 height 8
click at [164, 365] on div "Shapes" at bounding box center [170, 465] width 23 height 7
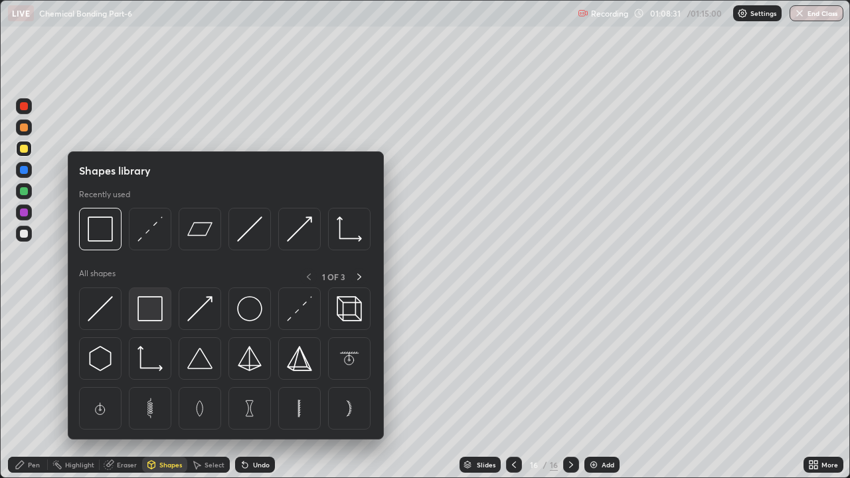
click at [151, 312] on img at bounding box center [149, 308] width 25 height 25
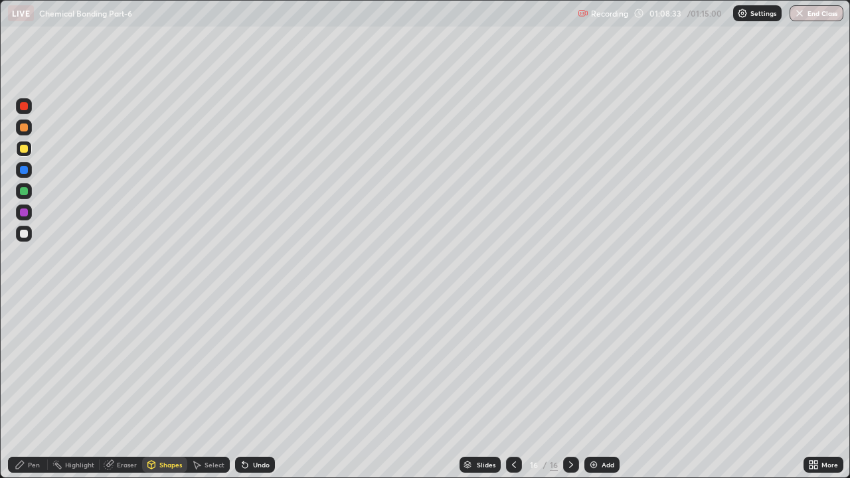
click at [21, 365] on icon at bounding box center [20, 465] width 8 height 8
click at [23, 232] on div at bounding box center [24, 234] width 8 height 8
click at [252, 365] on div "Undo" at bounding box center [255, 465] width 40 height 16
click at [163, 365] on div "Shapes" at bounding box center [170, 465] width 23 height 7
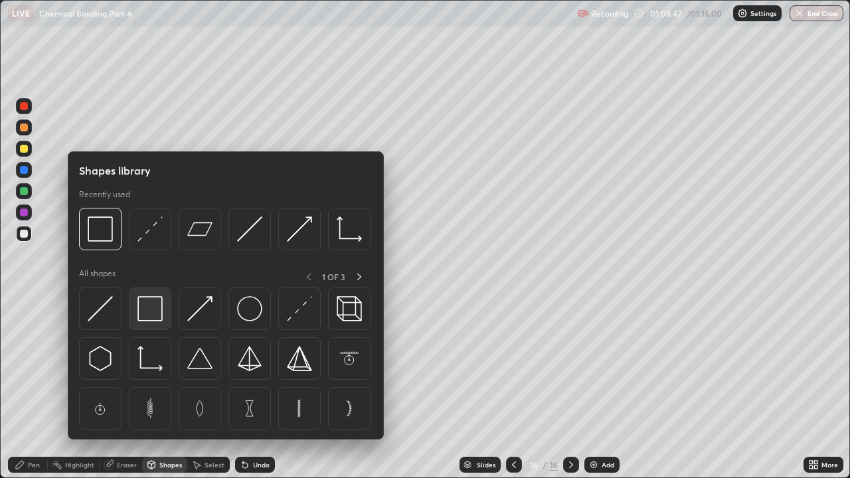
click at [151, 305] on img at bounding box center [149, 308] width 25 height 25
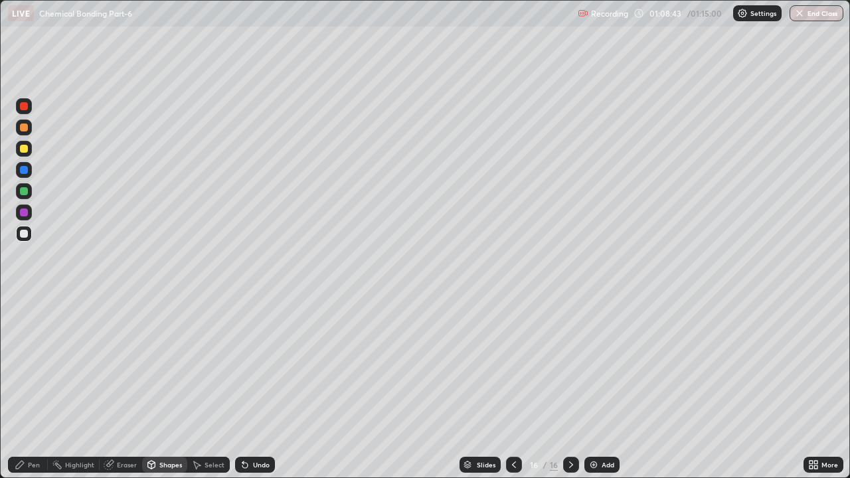
click at [27, 365] on div "Pen" at bounding box center [28, 465] width 40 height 16
click at [24, 192] on div at bounding box center [24, 191] width 8 height 8
click at [171, 365] on div "Shapes" at bounding box center [170, 465] width 23 height 7
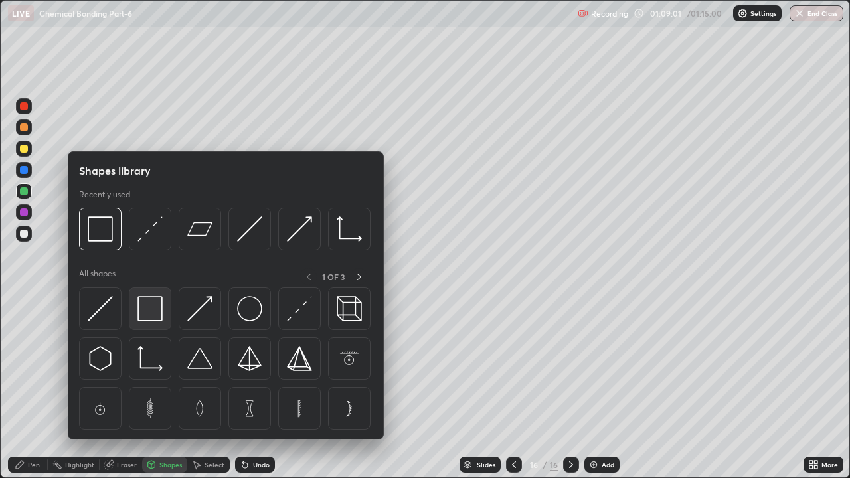
click at [158, 310] on img at bounding box center [149, 308] width 25 height 25
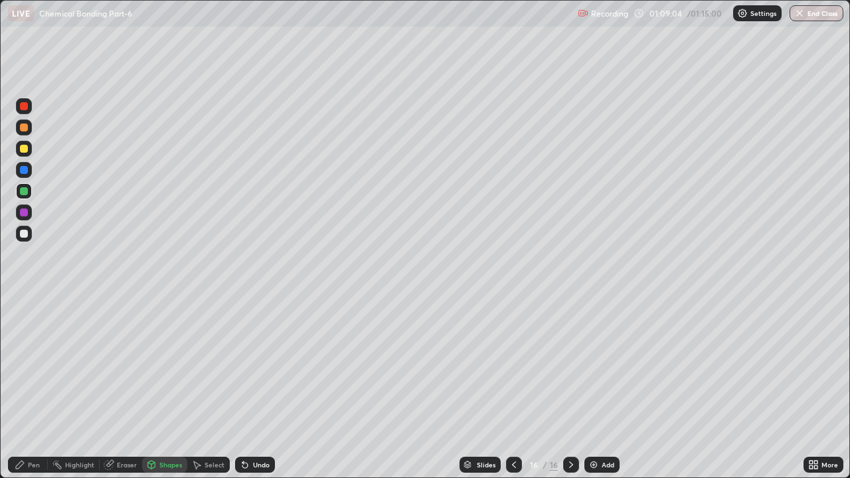
click at [25, 215] on div at bounding box center [24, 213] width 8 height 8
click at [26, 365] on div "Pen" at bounding box center [28, 465] width 40 height 16
click at [24, 129] on div at bounding box center [24, 128] width 8 height 8
click at [161, 365] on div "Shapes" at bounding box center [170, 465] width 23 height 7
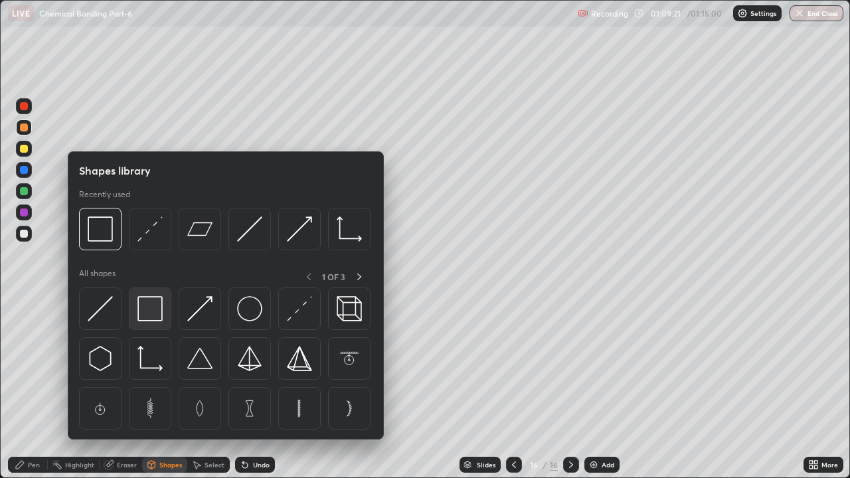
click at [152, 314] on img at bounding box center [149, 308] width 25 height 25
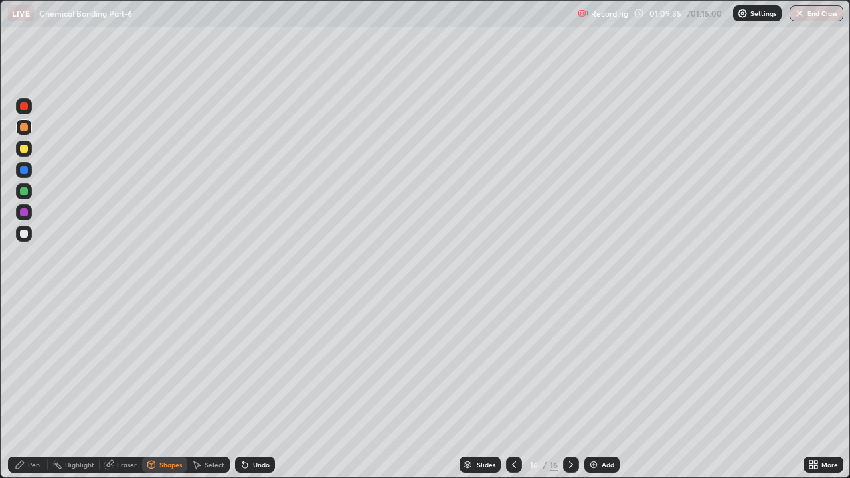
click at [261, 365] on div "Undo" at bounding box center [261, 465] width 17 height 7
click at [21, 365] on icon at bounding box center [20, 465] width 11 height 11
click at [162, 365] on div "Shapes" at bounding box center [170, 465] width 23 height 7
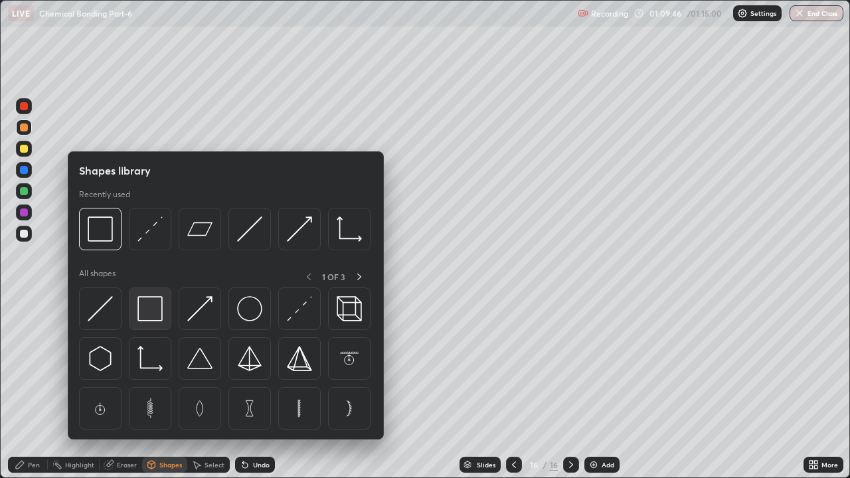
click at [148, 309] on img at bounding box center [149, 308] width 25 height 25
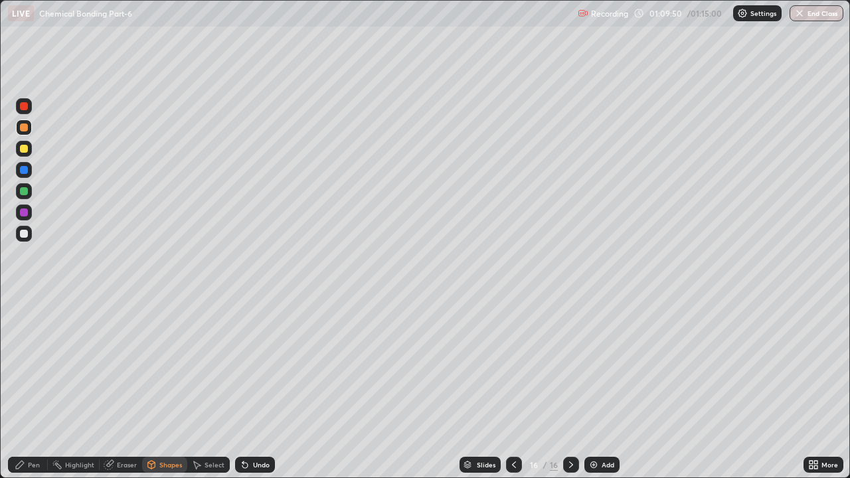
click at [25, 365] on icon at bounding box center [20, 465] width 11 height 11
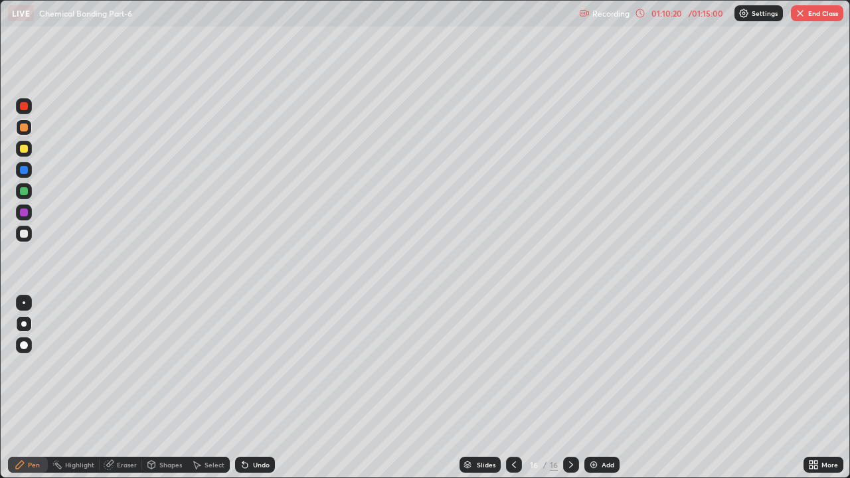
click at [697, 10] on div "/ 01:15:00" at bounding box center [705, 13] width 41 height 8
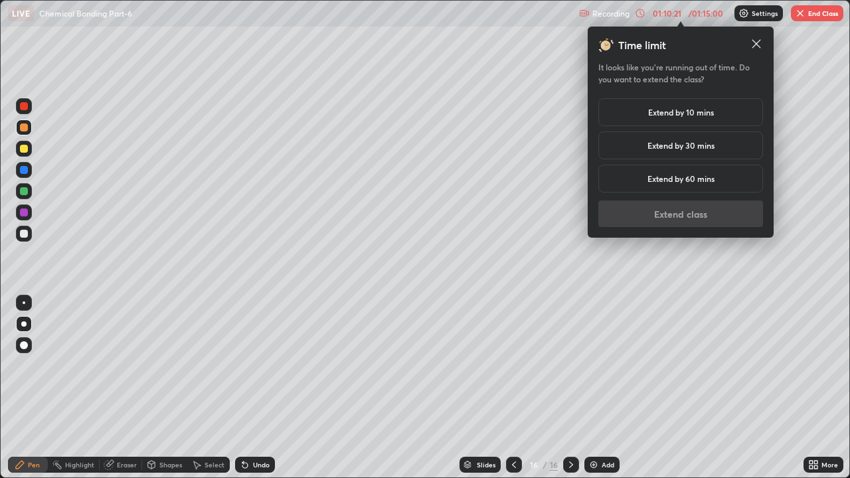
click at [716, 117] on div "Extend by 10 mins" at bounding box center [680, 112] width 165 height 28
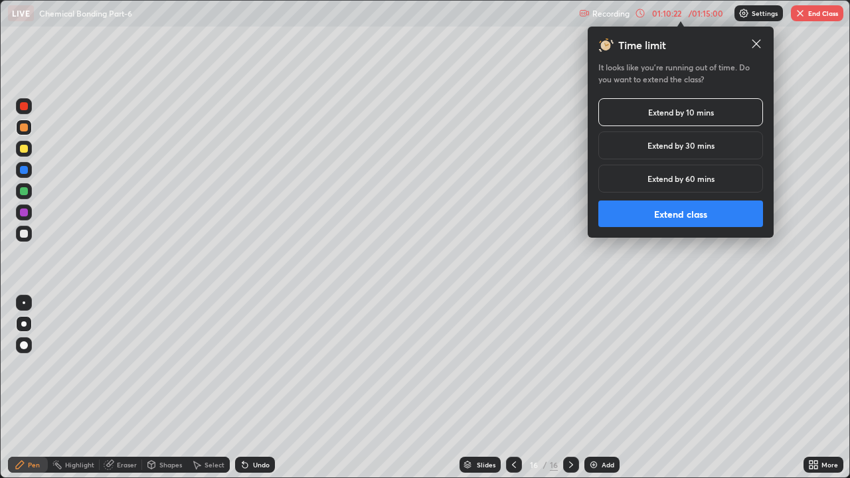
click at [689, 213] on button "Extend class" at bounding box center [680, 214] width 165 height 27
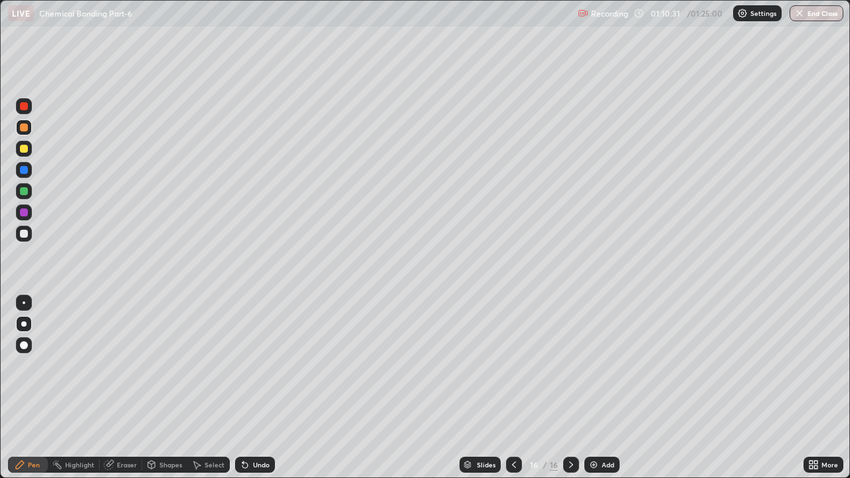
click at [603, 365] on div "Add" at bounding box center [608, 465] width 13 height 7
click at [267, 365] on div "Undo" at bounding box center [261, 465] width 17 height 7
click at [262, 365] on div "Undo" at bounding box center [261, 465] width 17 height 7
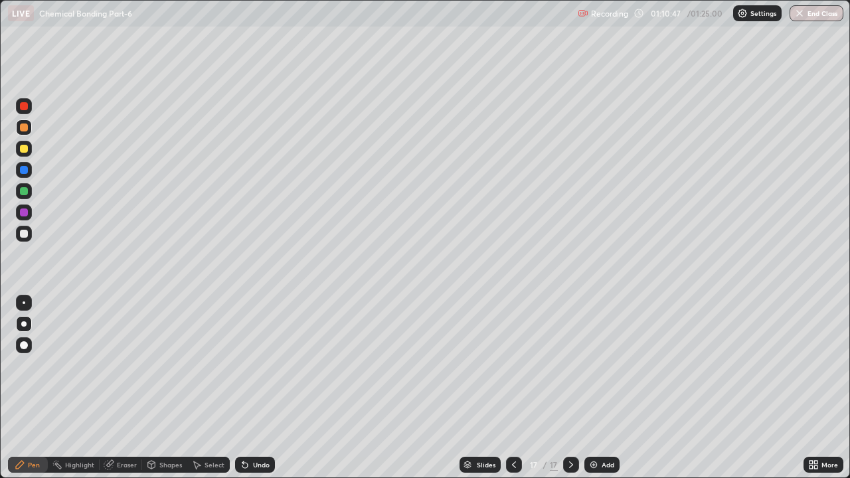
click at [262, 365] on div "Undo" at bounding box center [261, 465] width 17 height 7
click at [264, 365] on div "Undo" at bounding box center [255, 465] width 40 height 16
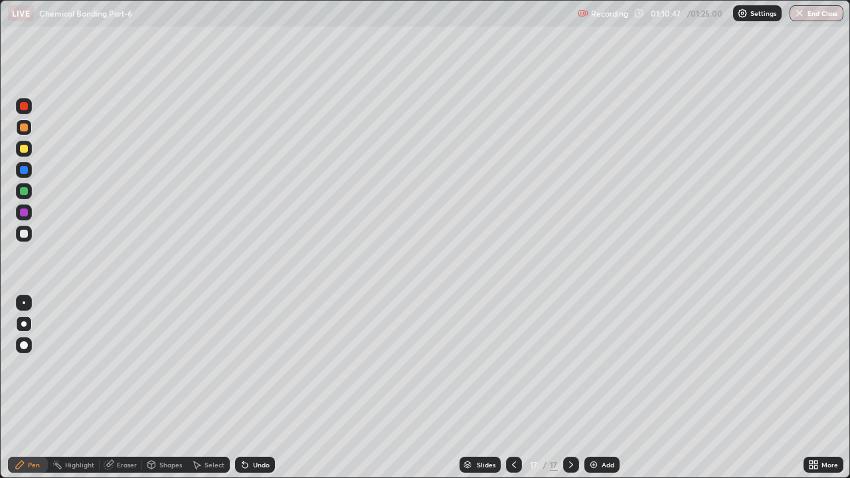
click at [261, 365] on div "Undo" at bounding box center [255, 465] width 40 height 16
click at [262, 365] on div "Undo" at bounding box center [255, 465] width 40 height 16
click at [264, 365] on div "Undo" at bounding box center [261, 465] width 17 height 7
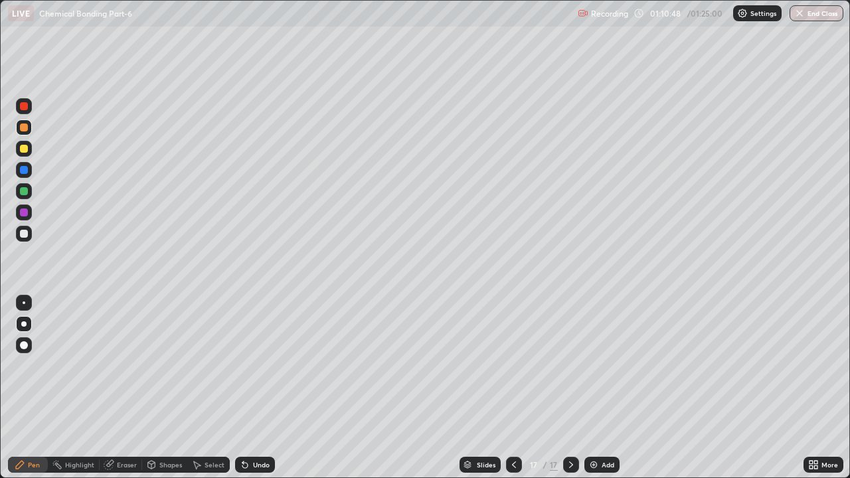
click at [264, 365] on div "Undo" at bounding box center [261, 465] width 17 height 7
click at [265, 365] on div "Undo" at bounding box center [261, 465] width 17 height 7
click at [260, 365] on div "Undo" at bounding box center [255, 465] width 40 height 16
click at [260, 365] on div "Undo" at bounding box center [261, 465] width 17 height 7
click at [262, 365] on div "Undo" at bounding box center [261, 465] width 17 height 7
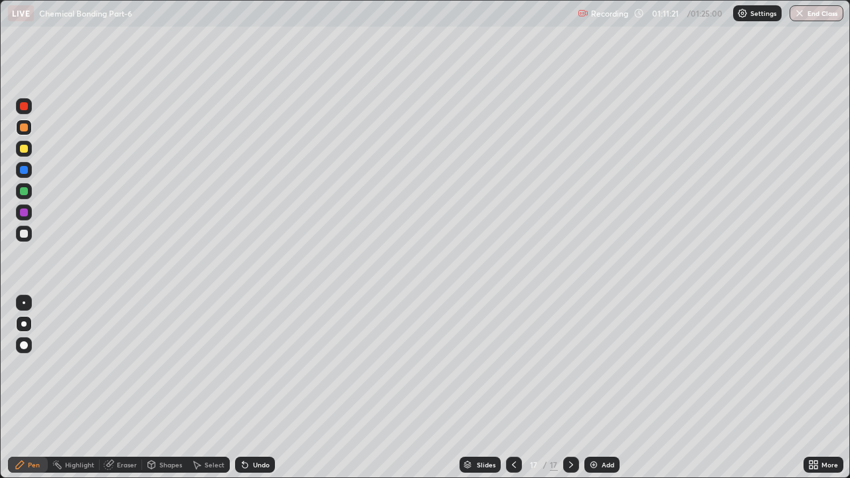
click at [259, 365] on div "Undo" at bounding box center [261, 465] width 17 height 7
click at [262, 365] on div "Undo" at bounding box center [261, 465] width 17 height 7
click at [261, 365] on div "Undo" at bounding box center [255, 465] width 40 height 16
click at [262, 365] on div "Undo" at bounding box center [261, 465] width 17 height 7
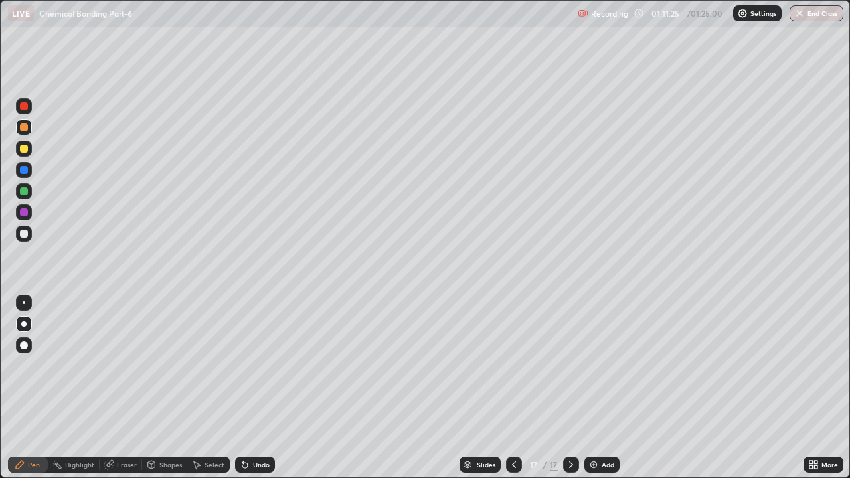
click at [263, 365] on div "Undo" at bounding box center [261, 465] width 17 height 7
click at [257, 365] on div "Undo" at bounding box center [255, 465] width 40 height 16
click at [259, 365] on div "Undo" at bounding box center [261, 465] width 17 height 7
click at [155, 365] on icon at bounding box center [151, 465] width 11 height 11
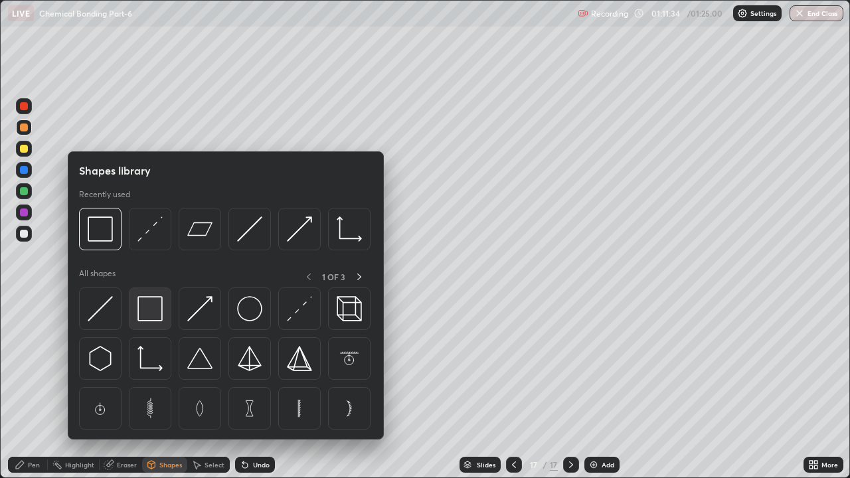
click at [147, 305] on img at bounding box center [149, 308] width 25 height 25
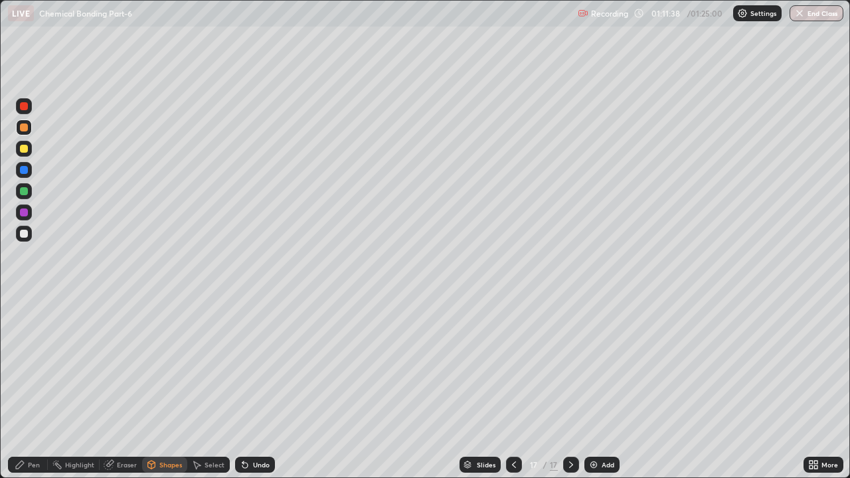
click at [156, 365] on div "Shapes" at bounding box center [164, 465] width 45 height 16
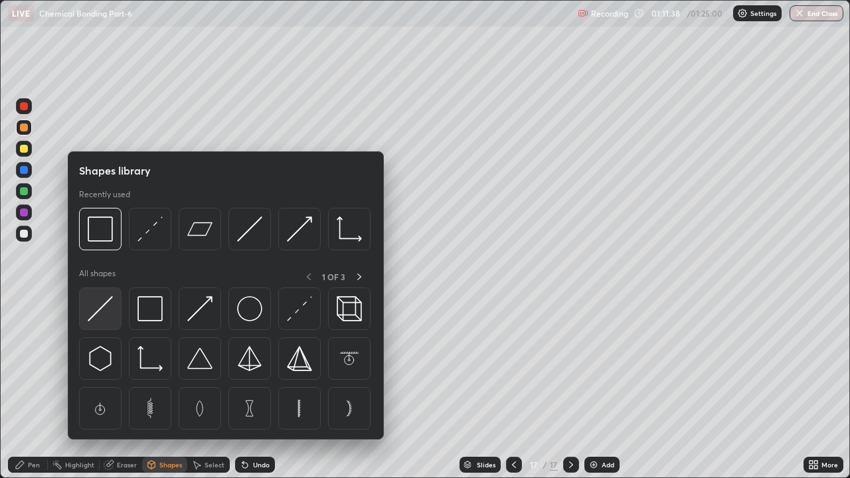
click at [104, 311] on img at bounding box center [100, 308] width 25 height 25
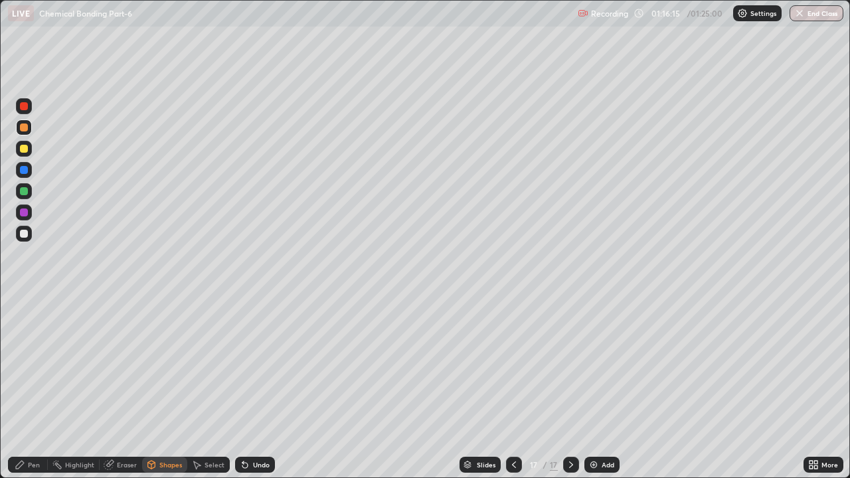
click at [33, 365] on div "Pen" at bounding box center [34, 465] width 12 height 7
click at [25, 234] on div at bounding box center [24, 234] width 8 height 8
click at [256, 365] on div "Undo" at bounding box center [261, 465] width 17 height 7
click at [25, 213] on div at bounding box center [24, 213] width 8 height 8
click at [26, 234] on div at bounding box center [24, 234] width 8 height 8
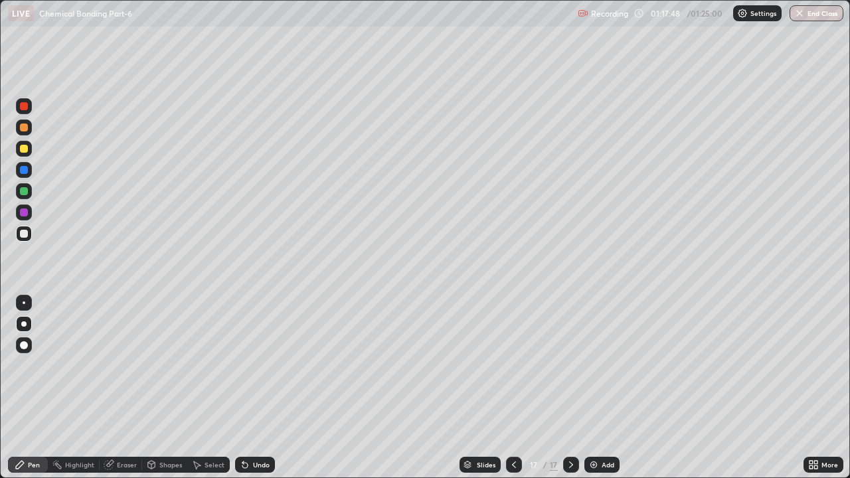
click at [22, 104] on div at bounding box center [24, 106] width 8 height 8
click at [822, 15] on button "End Class" at bounding box center [817, 13] width 54 height 16
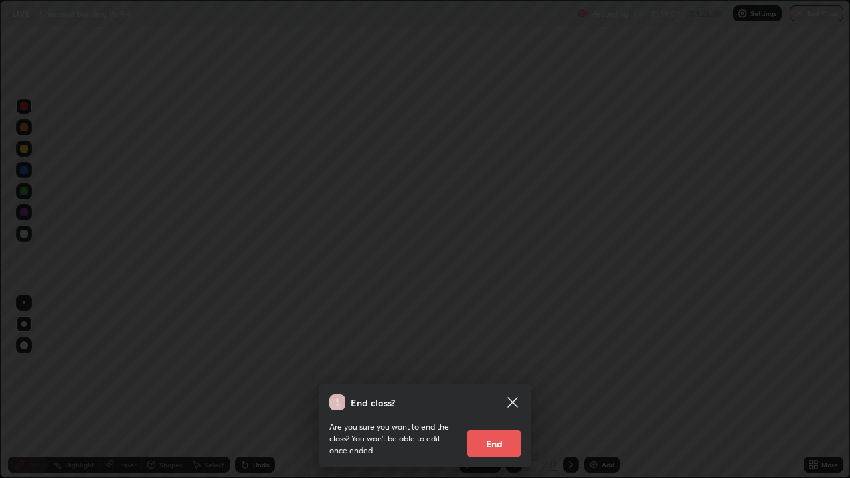
click at [500, 365] on button "End" at bounding box center [494, 443] width 53 height 27
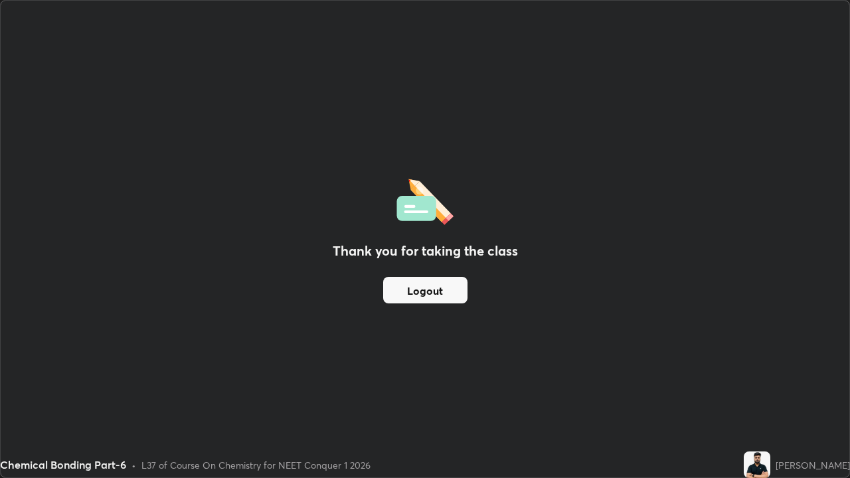
click at [436, 294] on button "Logout" at bounding box center [425, 290] width 84 height 27
